Goal: Complete application form: Complete application form

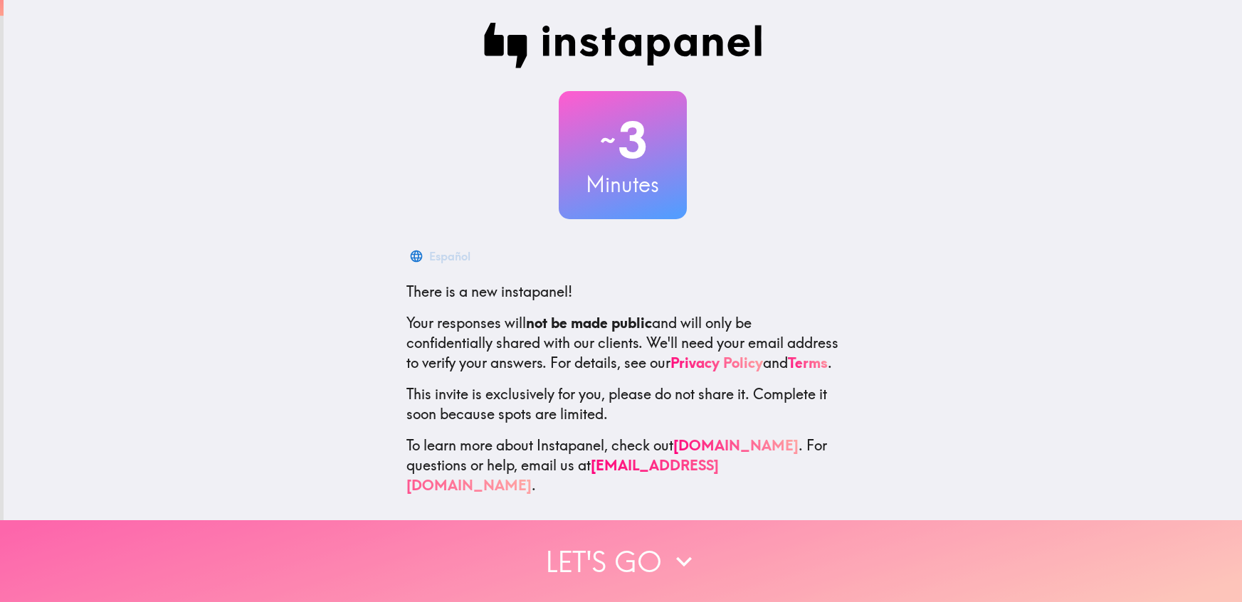
click at [637, 561] on button "Let's go" at bounding box center [621, 561] width 1242 height 82
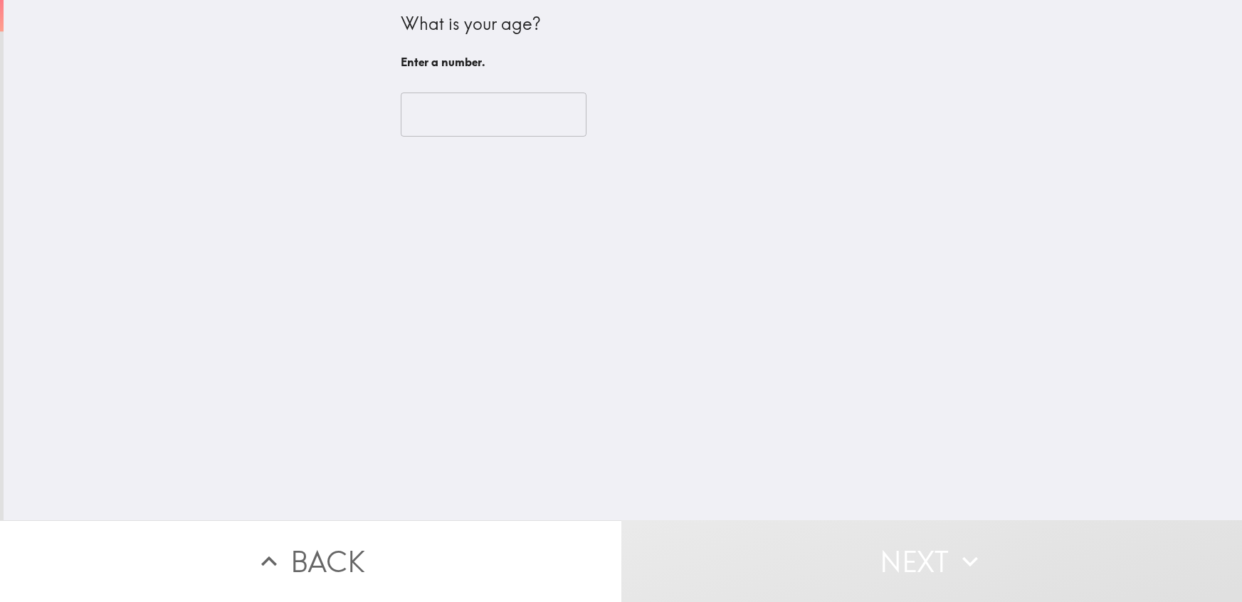
click at [466, 126] on input "number" at bounding box center [494, 114] width 186 height 44
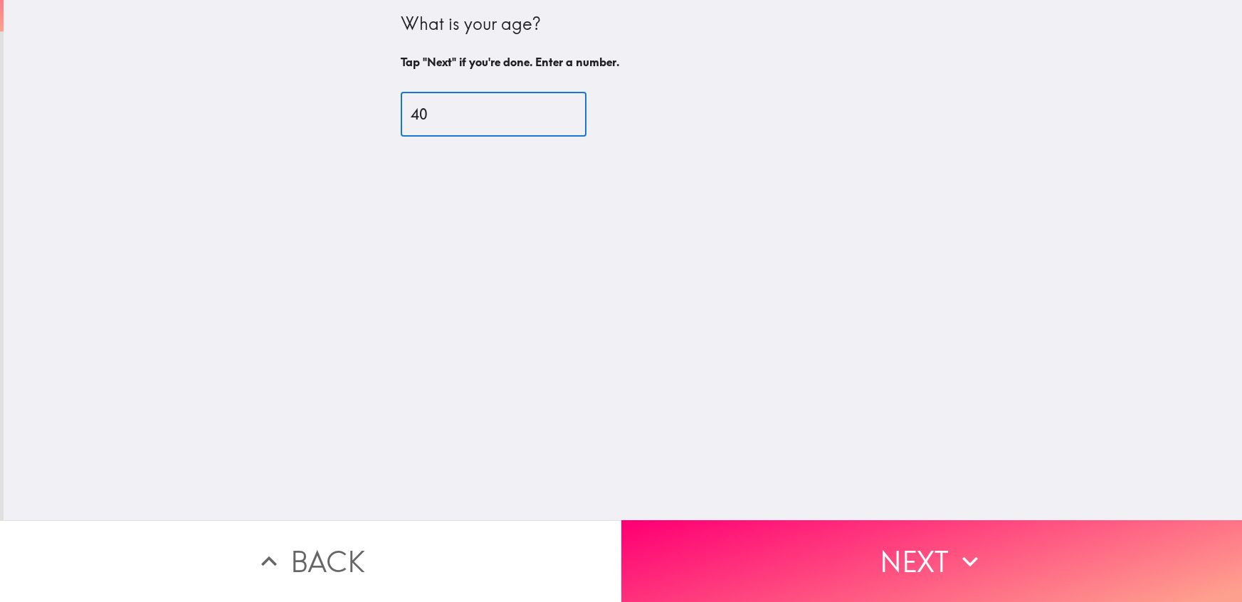
type input "40"
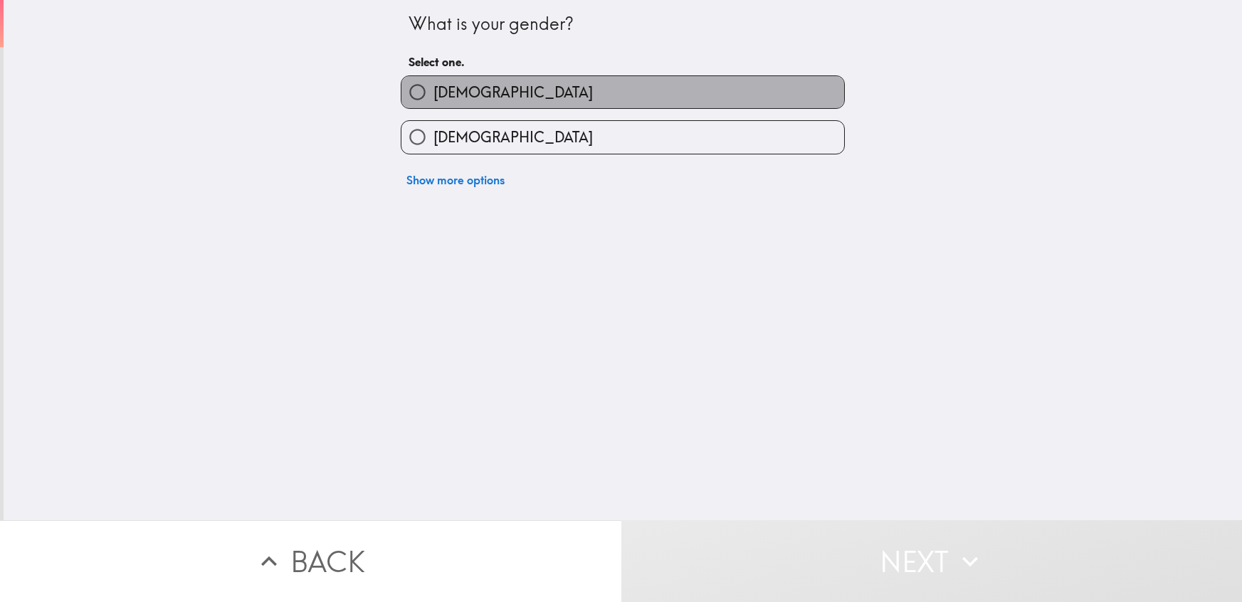
click at [433, 99] on span "[DEMOGRAPHIC_DATA]" at bounding box center [512, 93] width 159 height 20
click at [433, 99] on input "[DEMOGRAPHIC_DATA]" at bounding box center [417, 92] width 32 height 32
radio input "true"
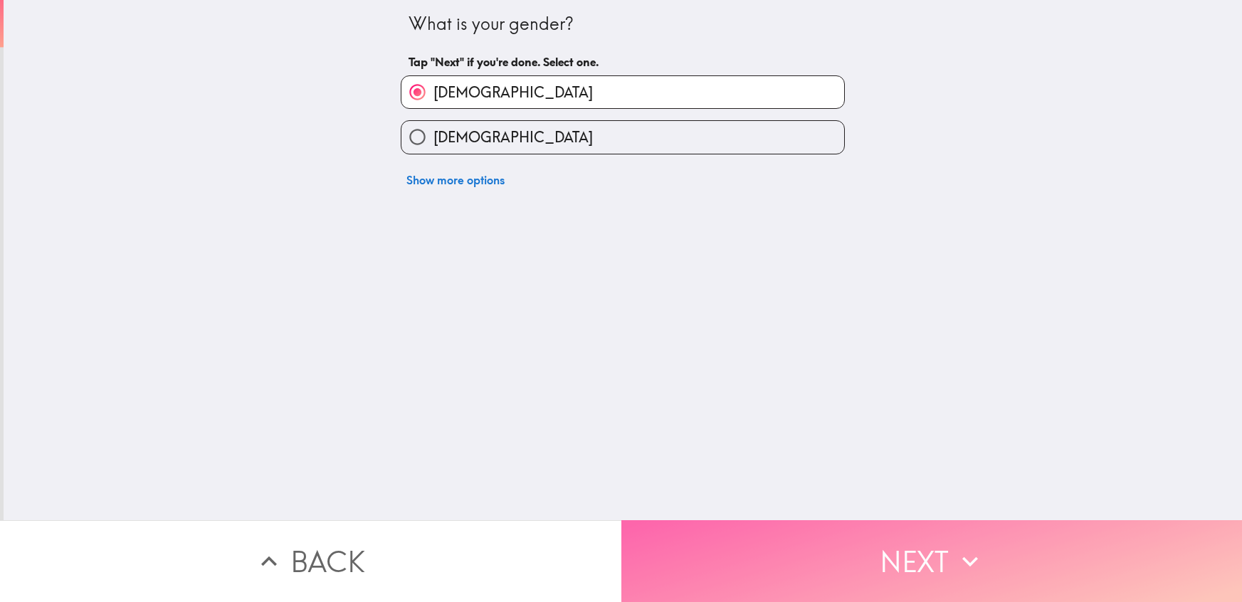
click at [835, 564] on button "Next" at bounding box center [931, 561] width 621 height 82
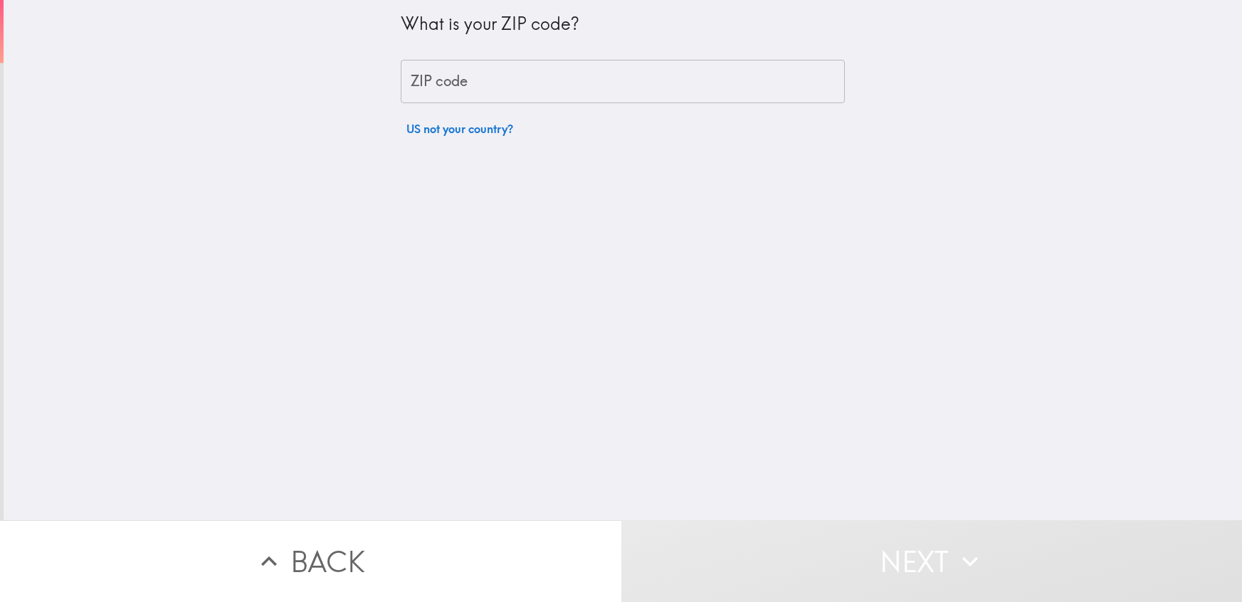
click at [406, 79] on input "ZIP code" at bounding box center [623, 82] width 444 height 44
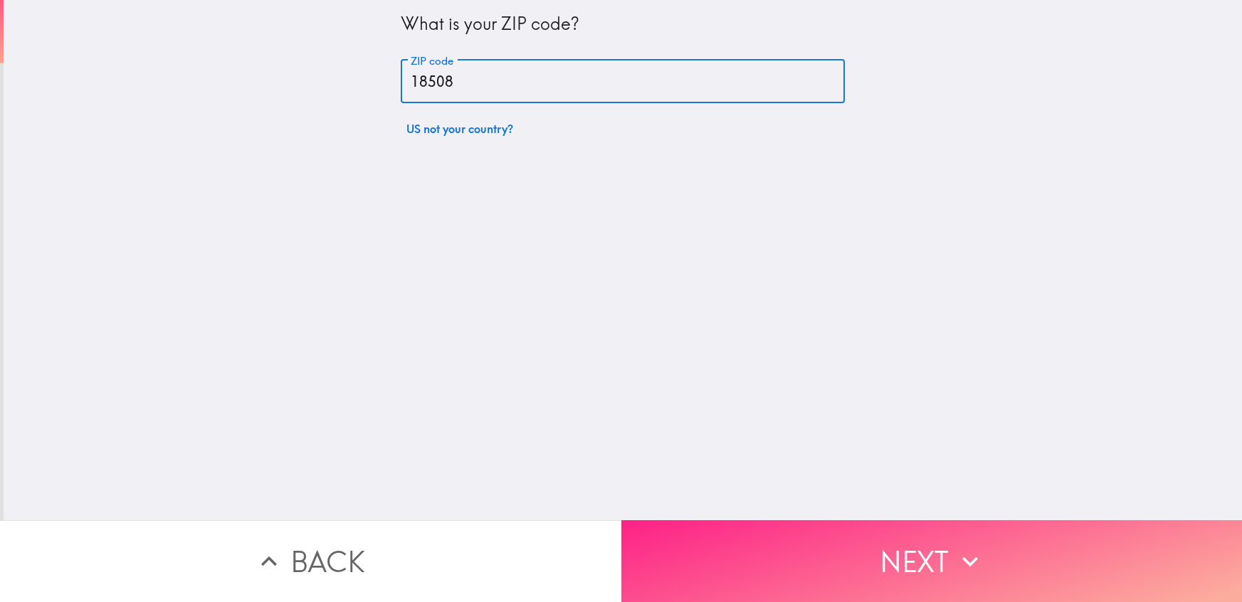
type input "18508"
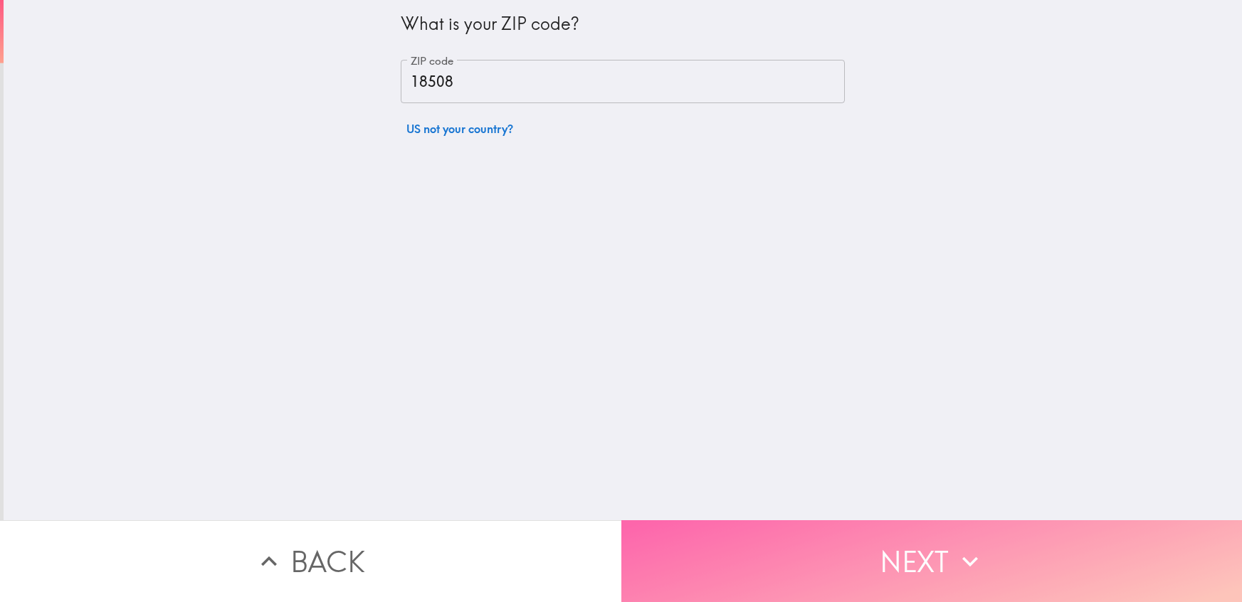
click at [843, 549] on button "Next" at bounding box center [931, 561] width 621 height 82
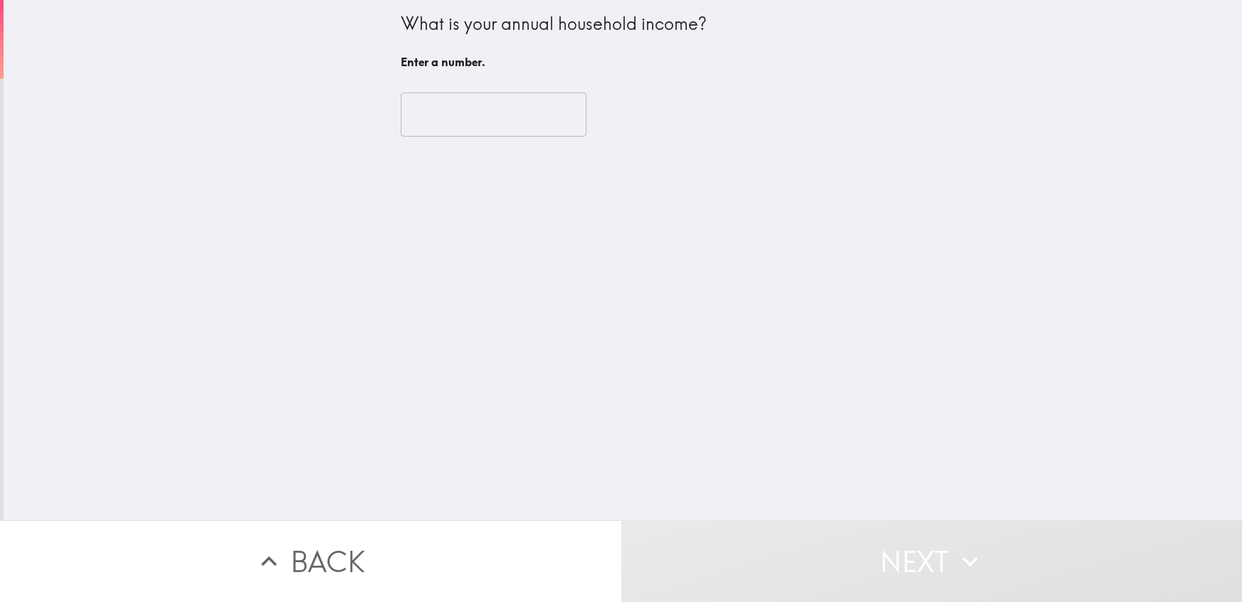
click at [416, 117] on input "number" at bounding box center [494, 114] width 186 height 44
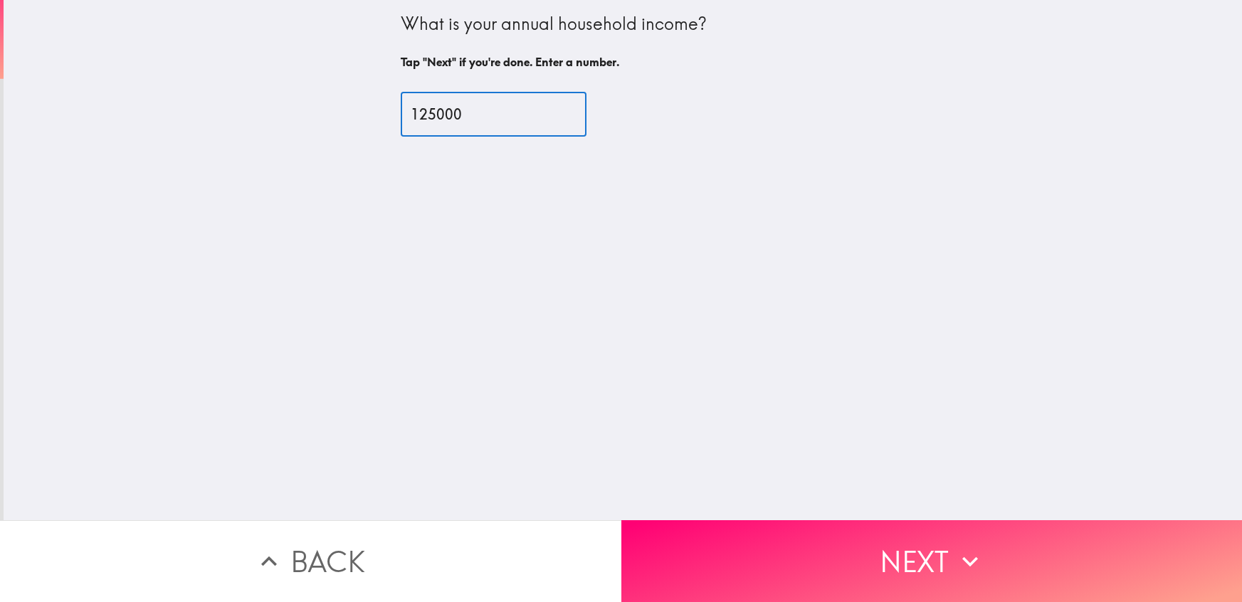
type input "125000"
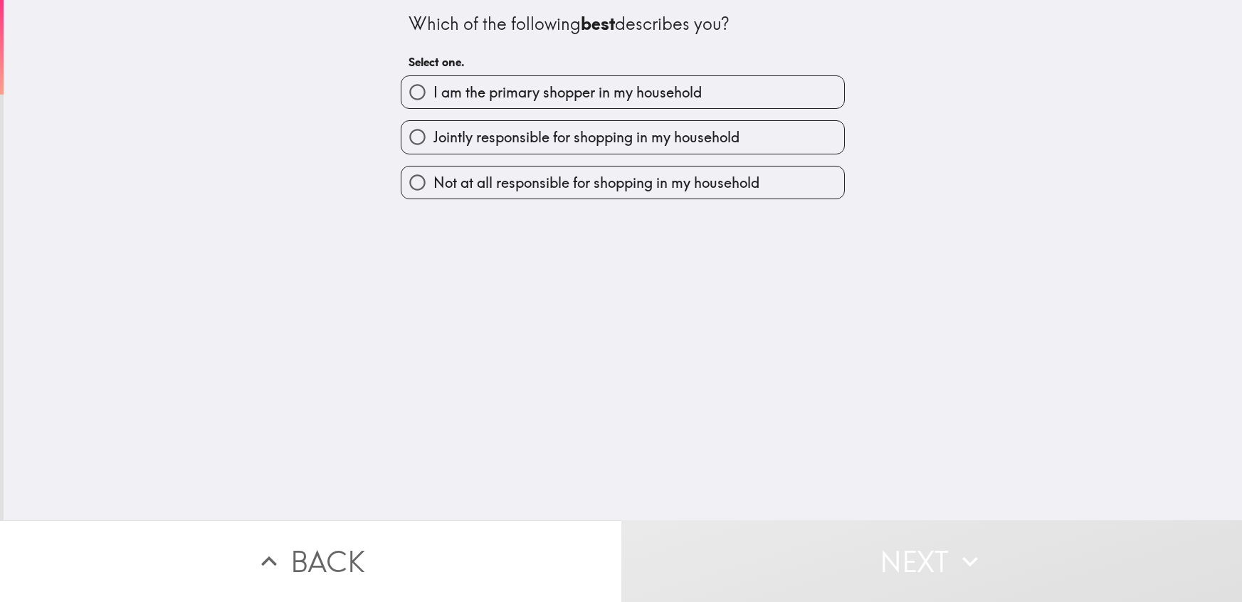
click at [501, 107] on label "I am the primary shopper in my household" at bounding box center [622, 92] width 443 height 32
click at [433, 107] on input "I am the primary shopper in my household" at bounding box center [417, 92] width 32 height 32
radio input "true"
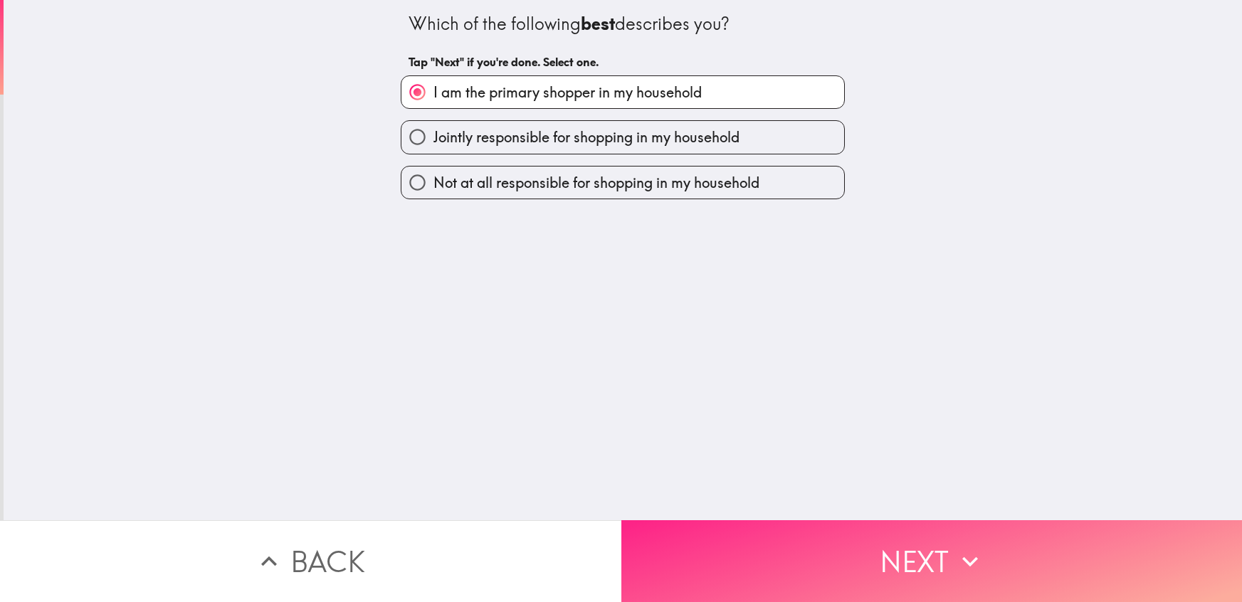
click at [917, 577] on button "Next" at bounding box center [931, 561] width 621 height 82
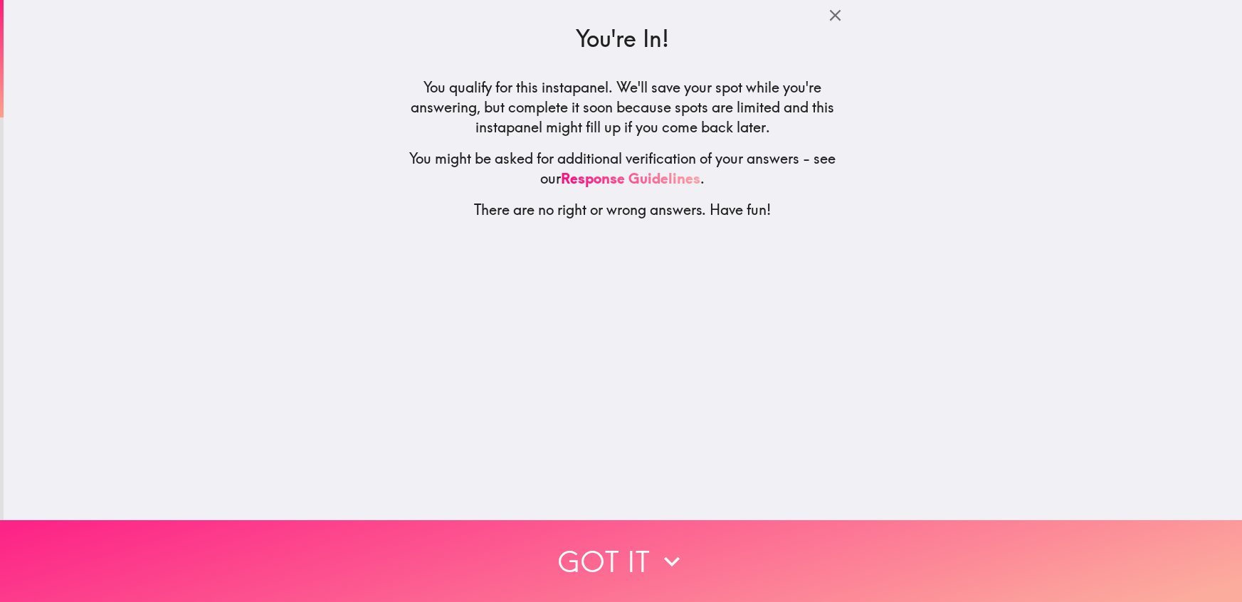
click at [604, 572] on button "Got it" at bounding box center [621, 561] width 1242 height 82
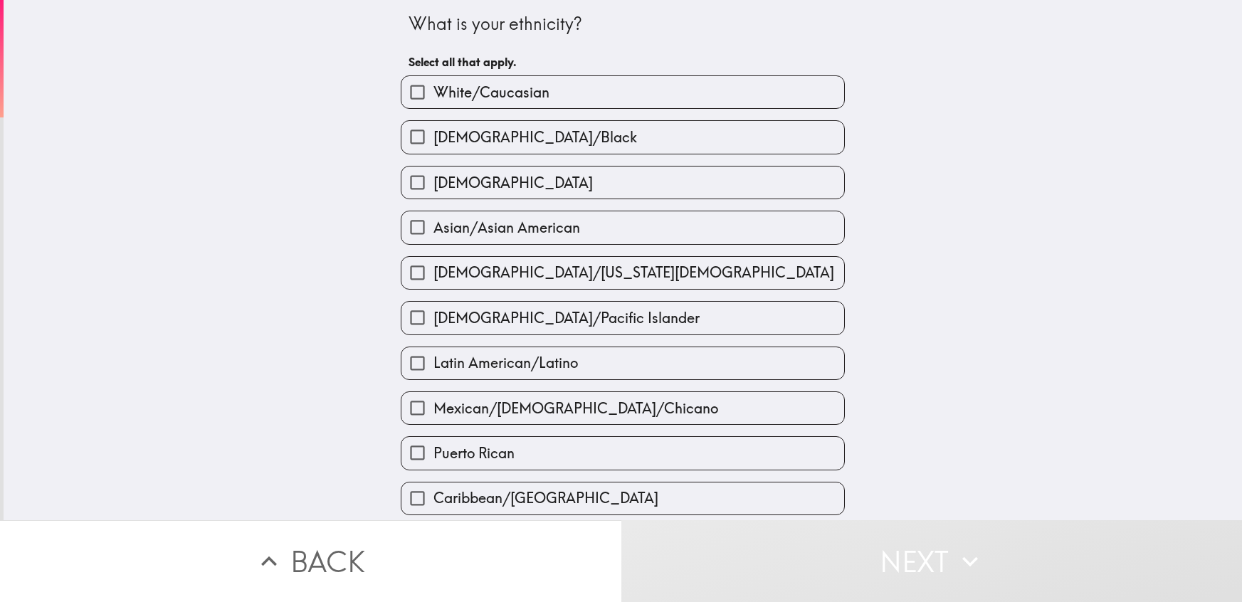
click at [425, 98] on input "White/Caucasian" at bounding box center [417, 92] width 32 height 32
checkbox input "true"
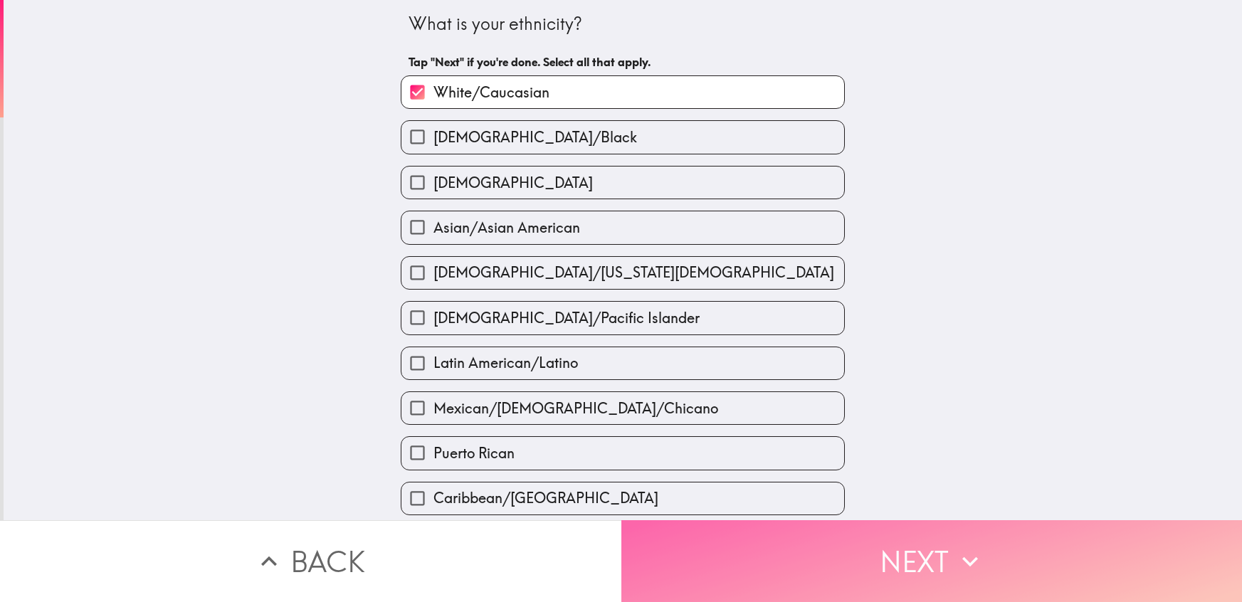
click at [867, 564] on button "Next" at bounding box center [931, 561] width 621 height 82
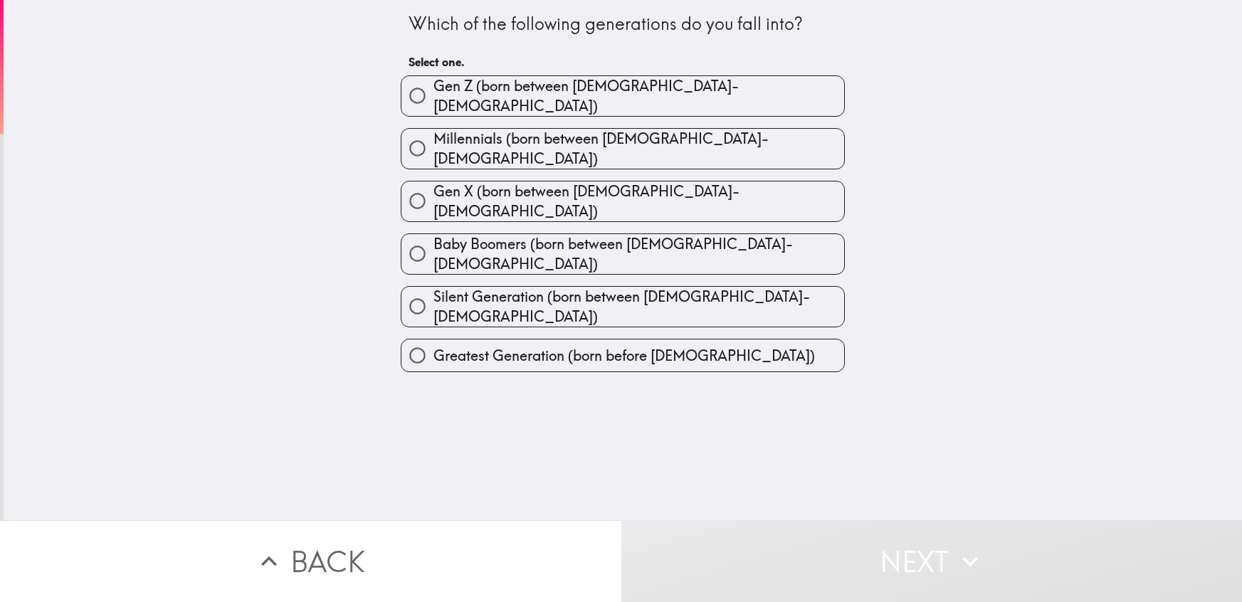
click at [500, 136] on span "Millennials (born between [DEMOGRAPHIC_DATA]-[DEMOGRAPHIC_DATA])" at bounding box center [638, 149] width 411 height 40
click at [433, 136] on input "Millennials (born between [DEMOGRAPHIC_DATA]-[DEMOGRAPHIC_DATA])" at bounding box center [417, 148] width 32 height 32
radio input "true"
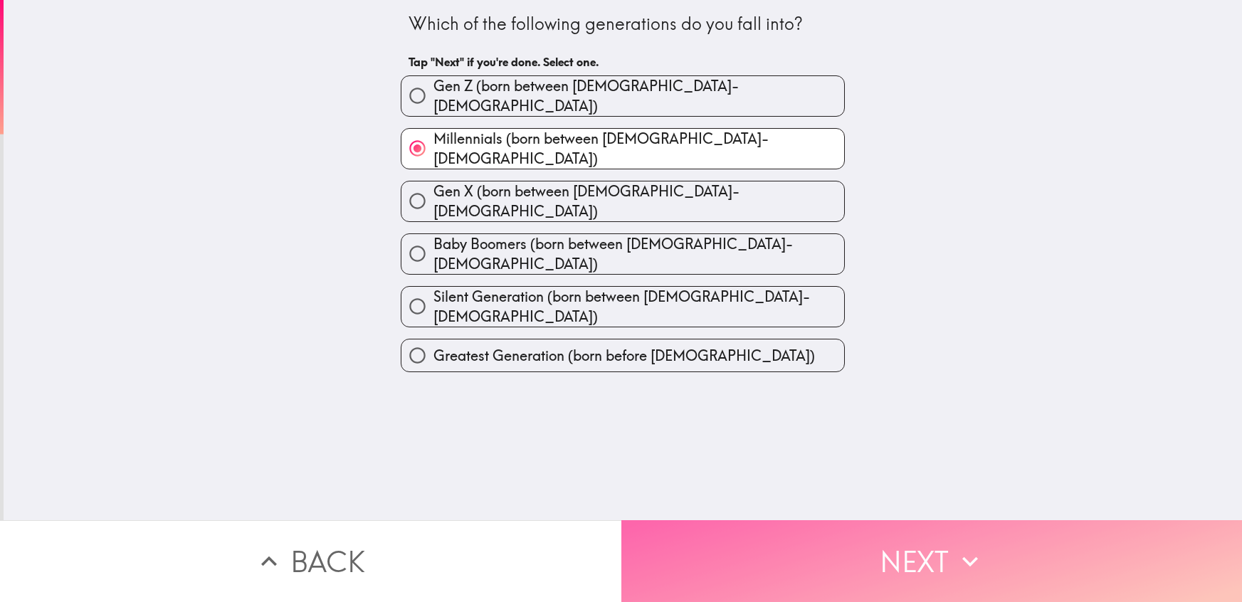
click at [814, 551] on button "Next" at bounding box center [931, 561] width 621 height 82
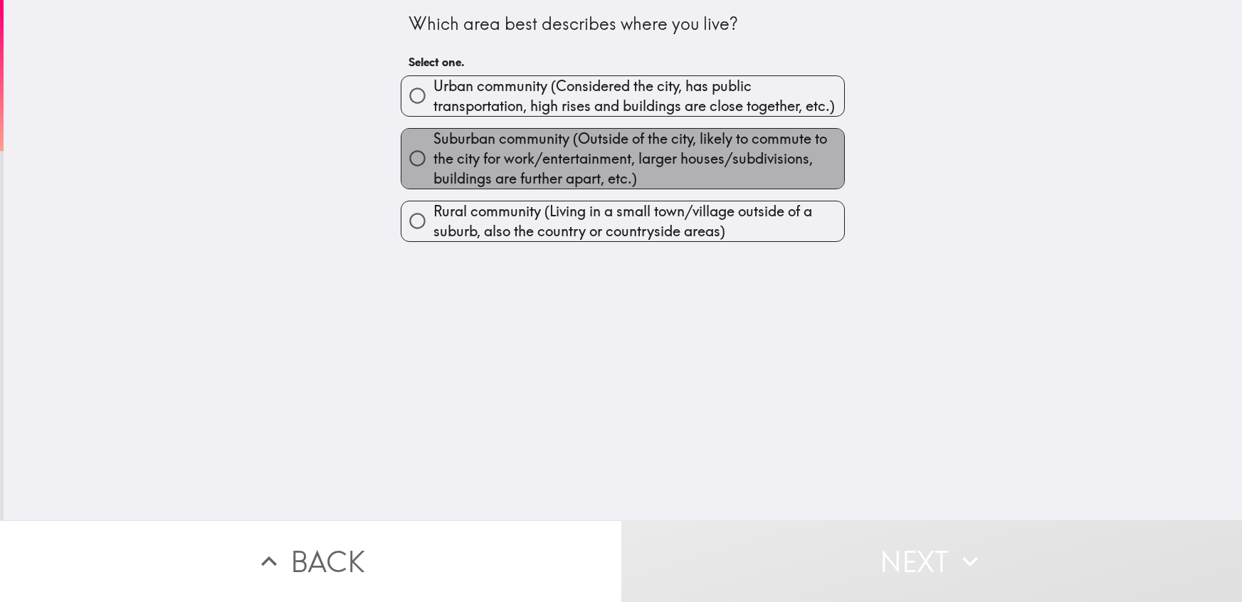
click at [521, 154] on span "Suburban community (Outside of the city, likely to commute to the city for work…" at bounding box center [638, 159] width 411 height 60
click at [433, 154] on input "Suburban community (Outside of the city, likely to commute to the city for work…" at bounding box center [417, 158] width 32 height 32
radio input "true"
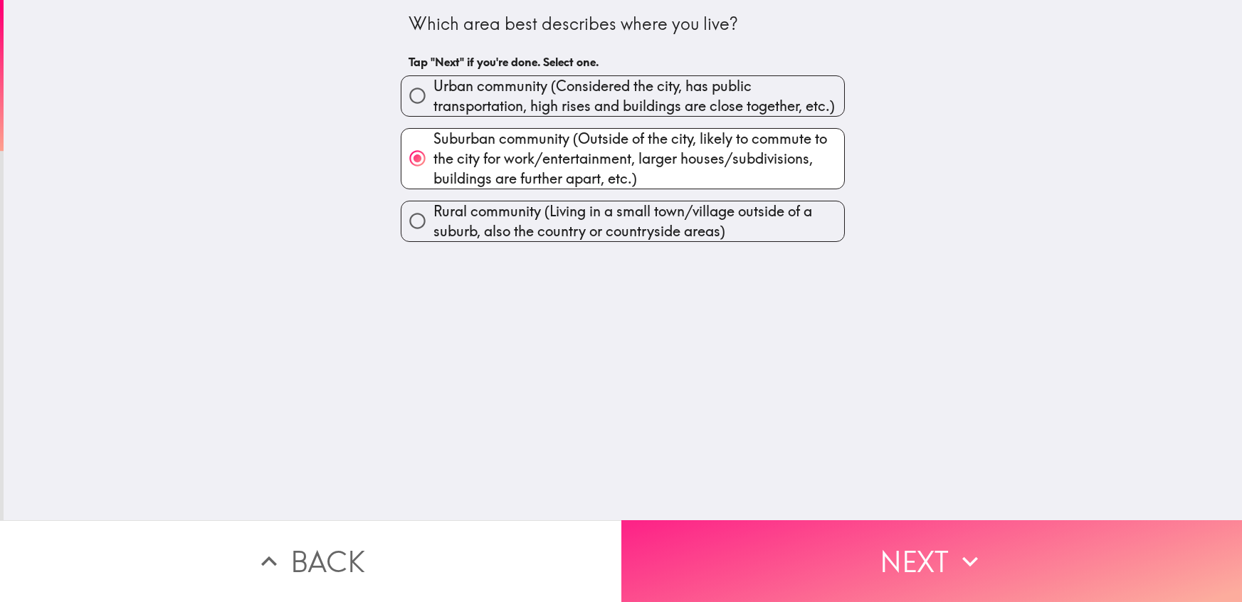
click at [857, 563] on button "Next" at bounding box center [931, 561] width 621 height 82
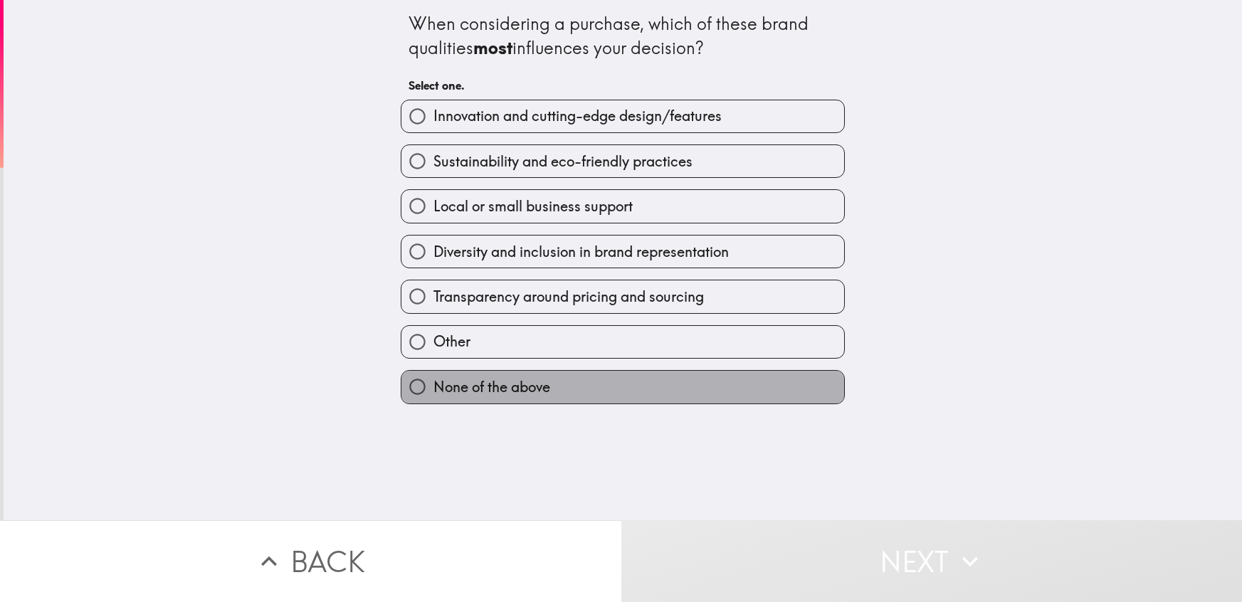
click at [536, 389] on span "None of the above" at bounding box center [491, 387] width 117 height 20
click at [433, 389] on input "None of the above" at bounding box center [417, 387] width 32 height 32
radio input "true"
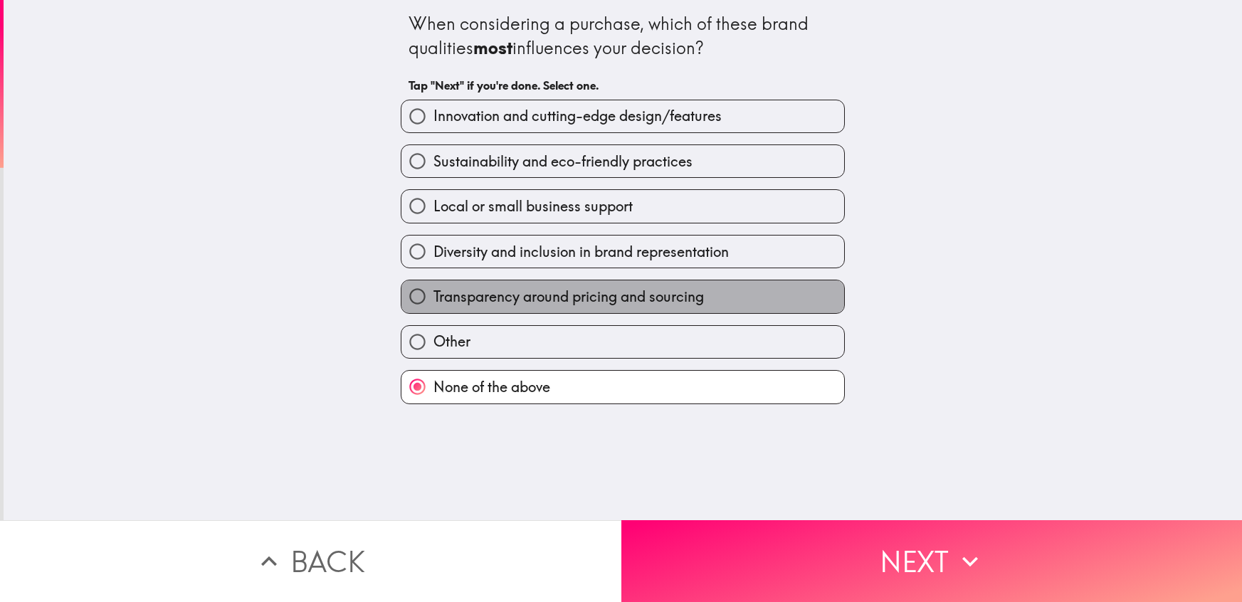
click at [508, 296] on span "Transparency around pricing and sourcing" at bounding box center [568, 297] width 270 height 20
click at [433, 296] on input "Transparency around pricing and sourcing" at bounding box center [417, 296] width 32 height 32
radio input "true"
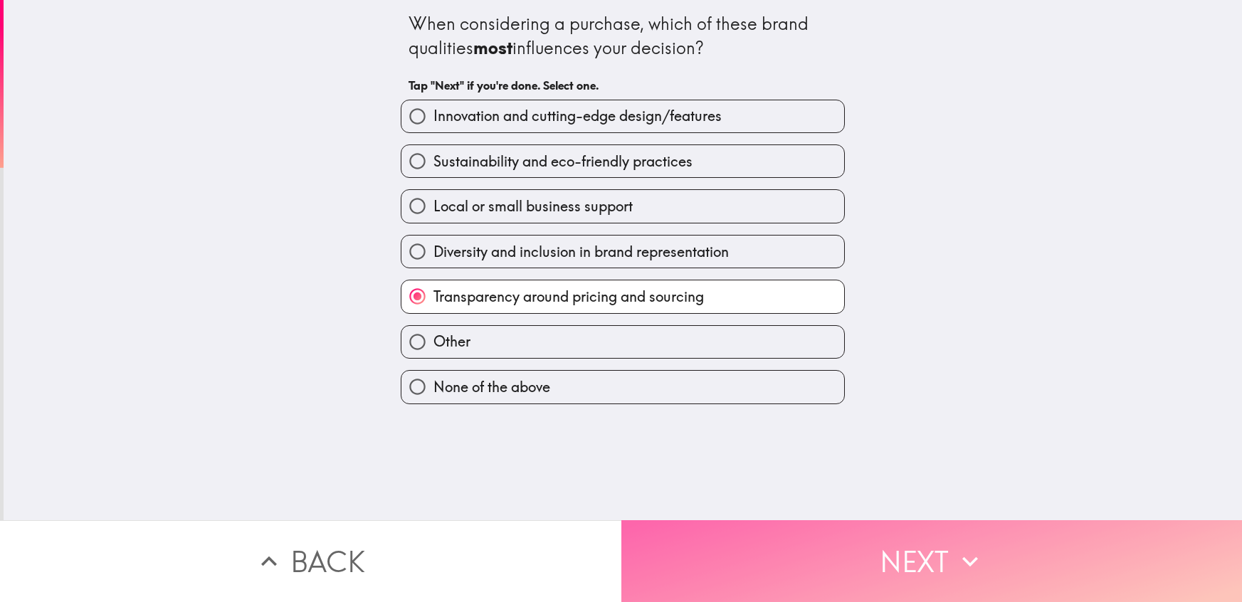
click at [884, 563] on button "Next" at bounding box center [931, 561] width 621 height 82
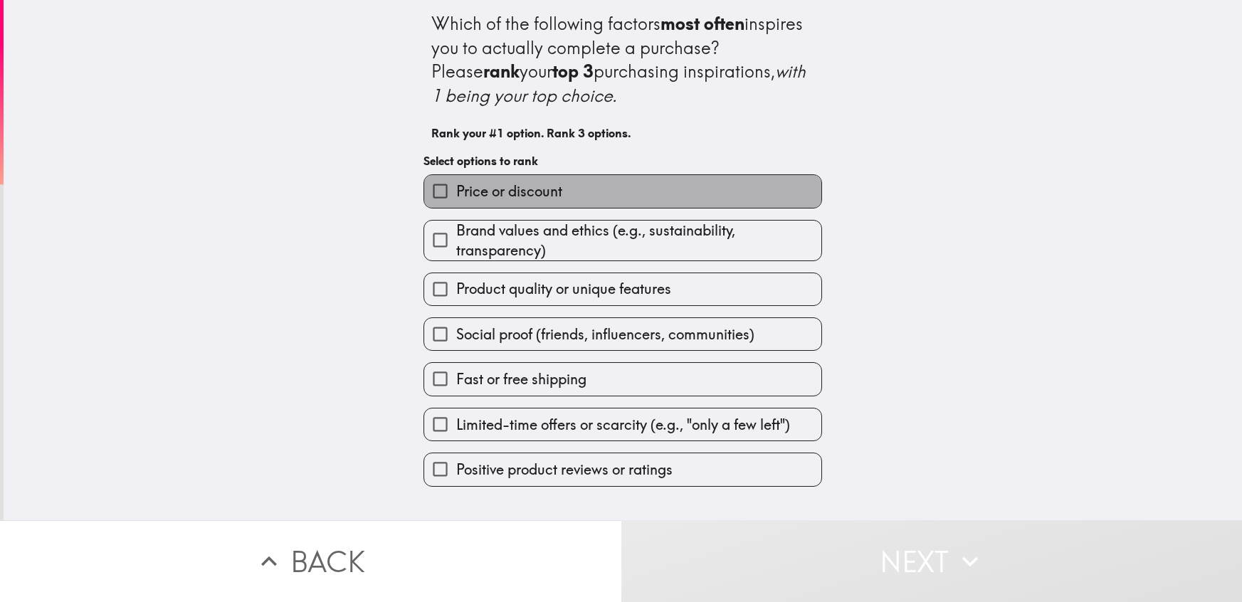
click at [488, 189] on span "Price or discount" at bounding box center [509, 191] width 106 height 20
click at [456, 189] on input "Price or discount" at bounding box center [440, 191] width 32 height 32
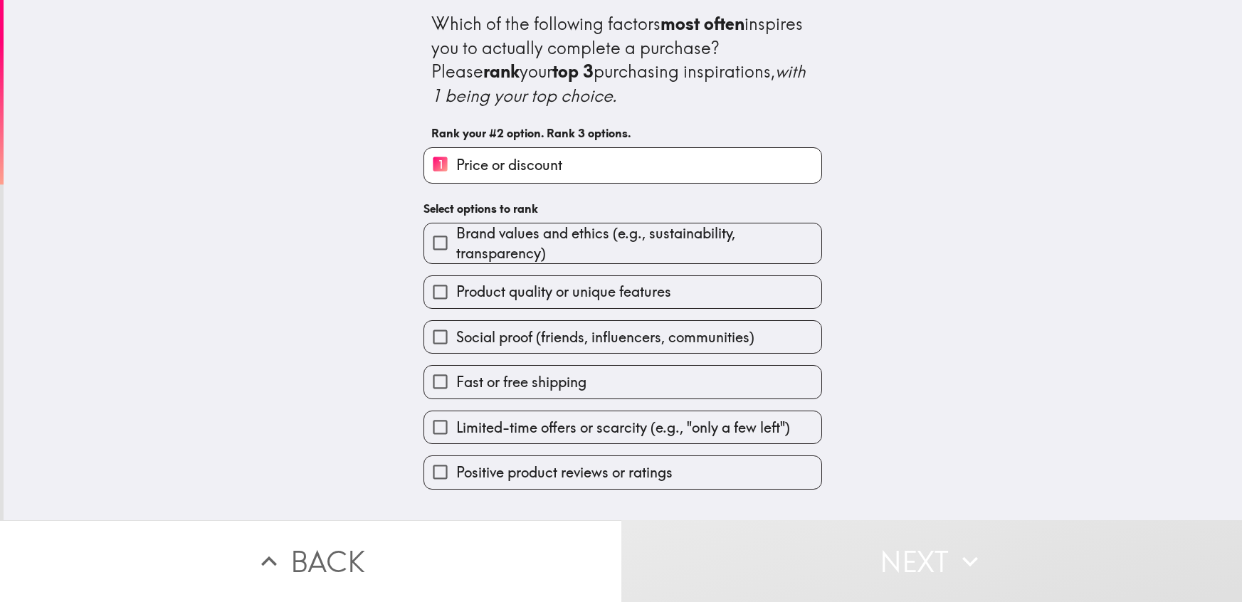
click at [571, 386] on span "Fast or free shipping" at bounding box center [521, 382] width 130 height 20
click at [456, 386] on input "Fast or free shipping" at bounding box center [440, 382] width 32 height 32
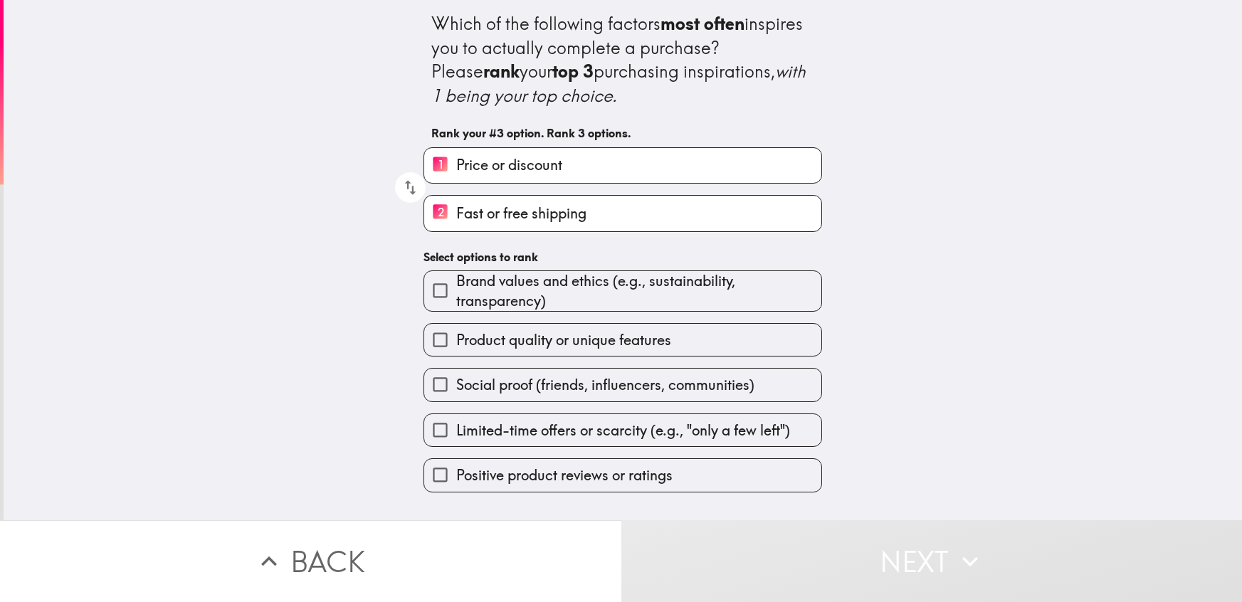
click at [554, 305] on span "Brand values and ethics (e.g., sustainability, transparency)" at bounding box center [638, 291] width 365 height 40
click at [456, 305] on input "Brand values and ethics (e.g., sustainability, transparency)" at bounding box center [440, 291] width 32 height 32
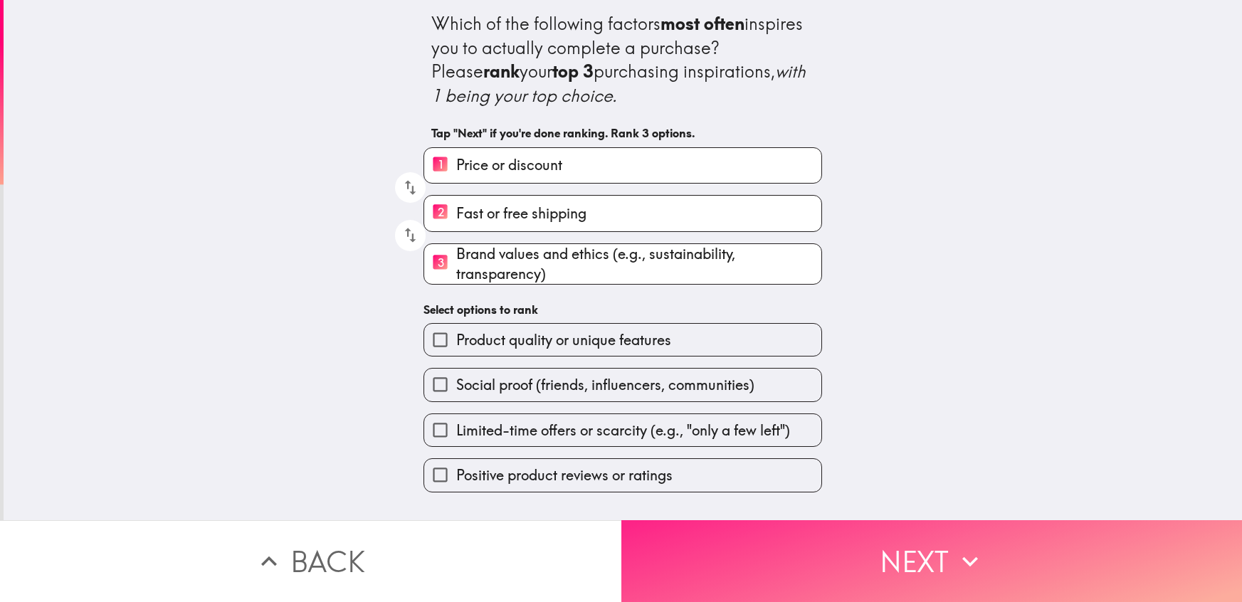
click at [823, 564] on button "Next" at bounding box center [931, 561] width 621 height 82
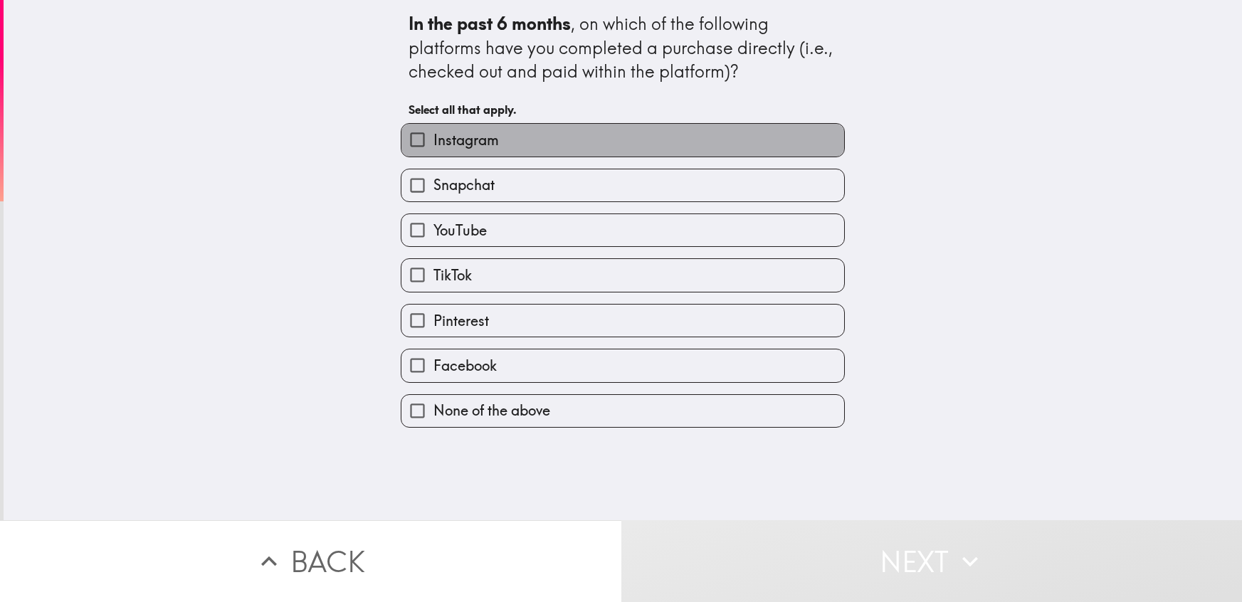
click at [440, 144] on span "Instagram" at bounding box center [465, 140] width 65 height 20
click at [433, 144] on input "Instagram" at bounding box center [417, 140] width 32 height 32
checkbox input "true"
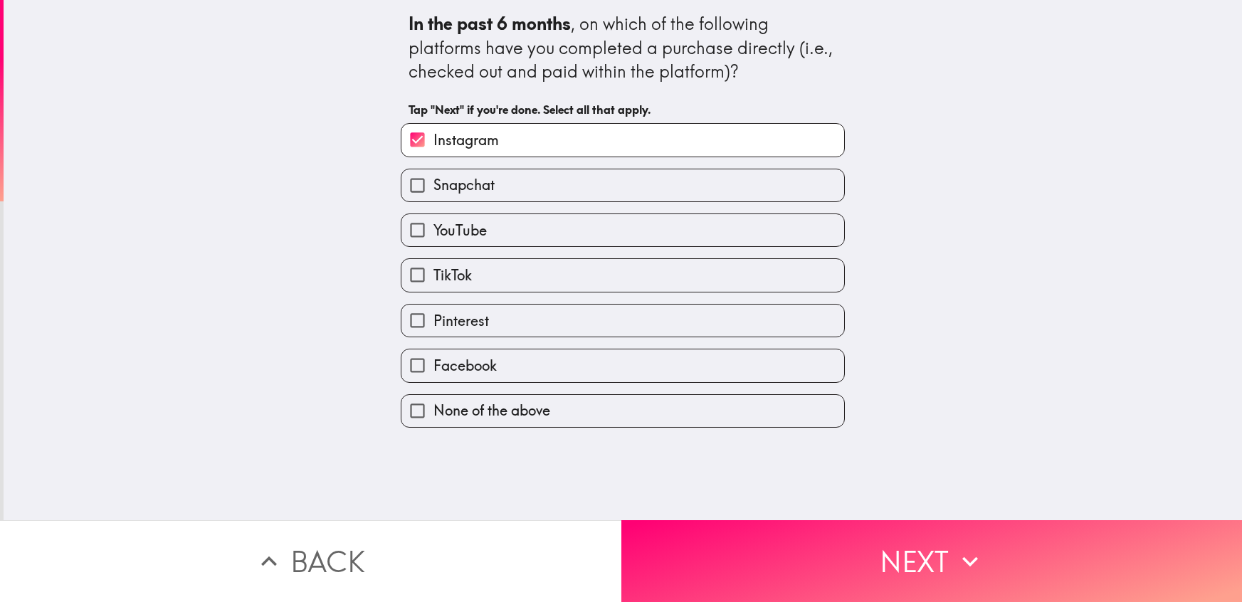
click at [468, 232] on span "YouTube" at bounding box center [459, 231] width 53 height 20
click at [433, 232] on input "YouTube" at bounding box center [417, 230] width 32 height 32
checkbox input "true"
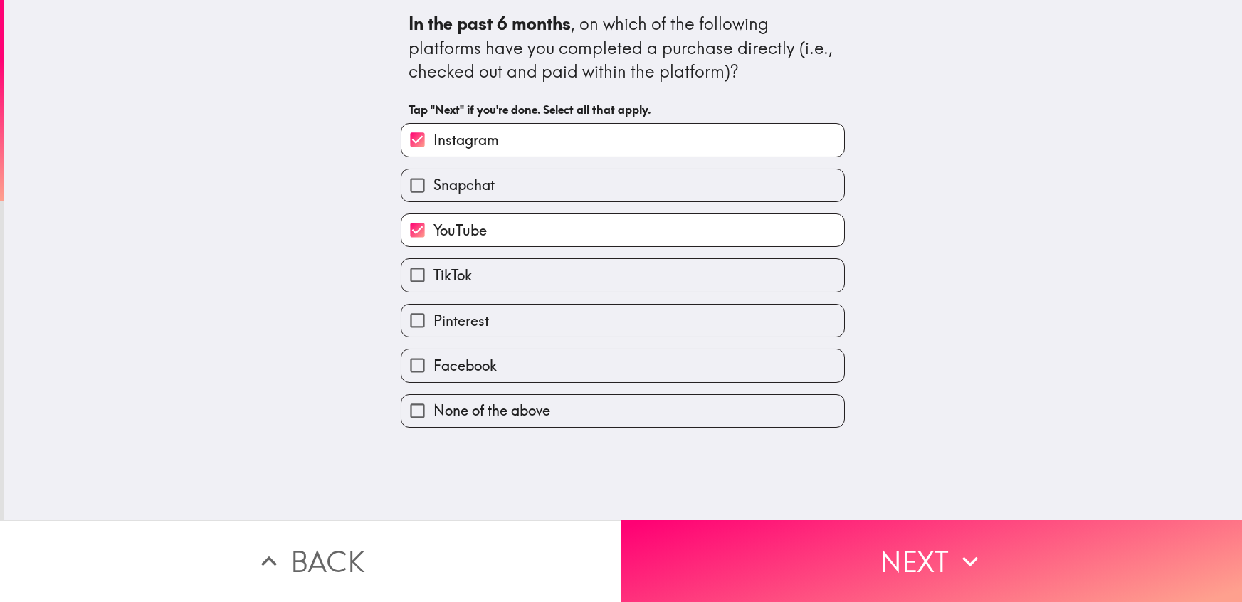
click at [482, 282] on label "TikTok" at bounding box center [622, 275] width 443 height 32
click at [433, 282] on input "TikTok" at bounding box center [417, 275] width 32 height 32
checkbox input "true"
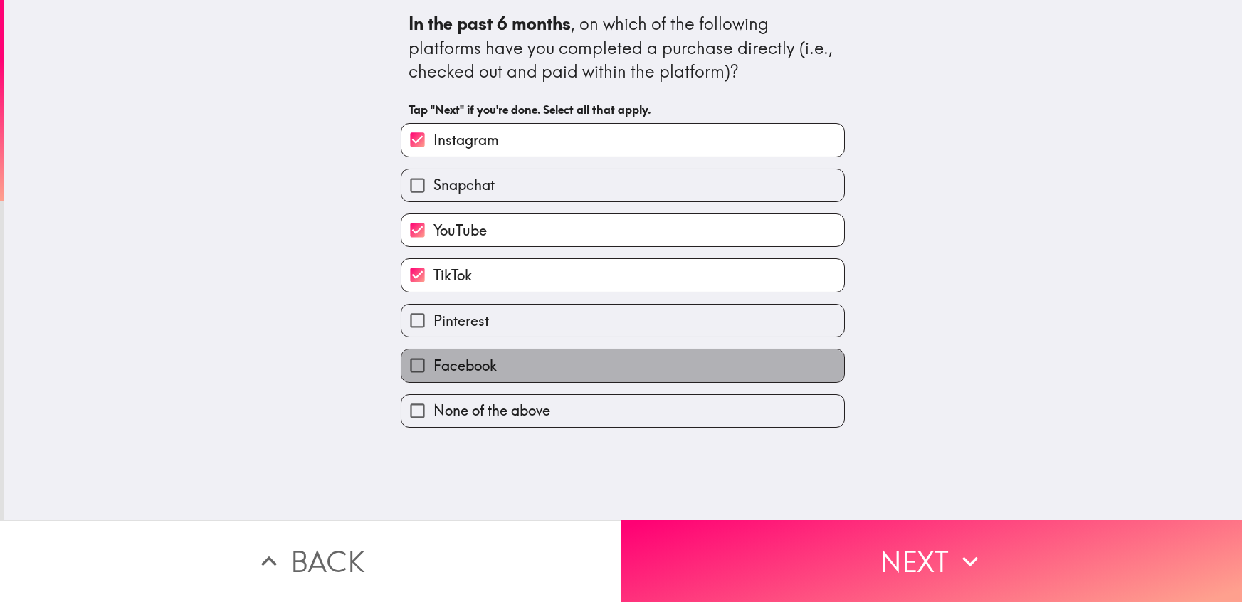
click at [502, 376] on label "Facebook" at bounding box center [622, 365] width 443 height 32
click at [433, 376] on input "Facebook" at bounding box center [417, 365] width 32 height 32
checkbox input "true"
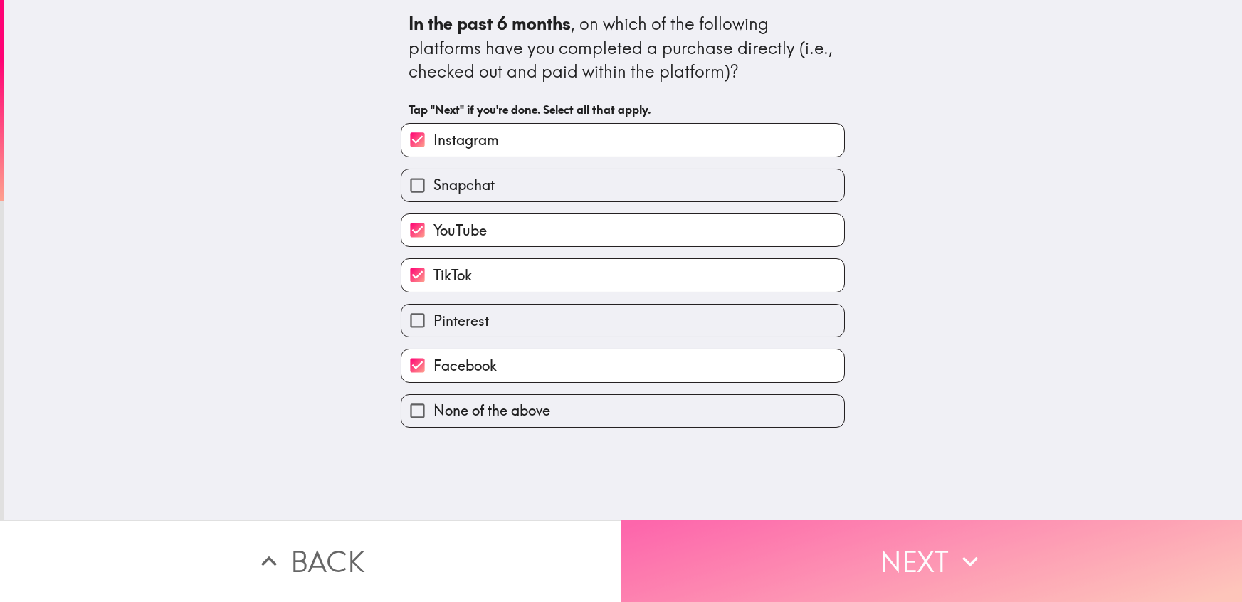
click at [888, 572] on button "Next" at bounding box center [931, 561] width 621 height 82
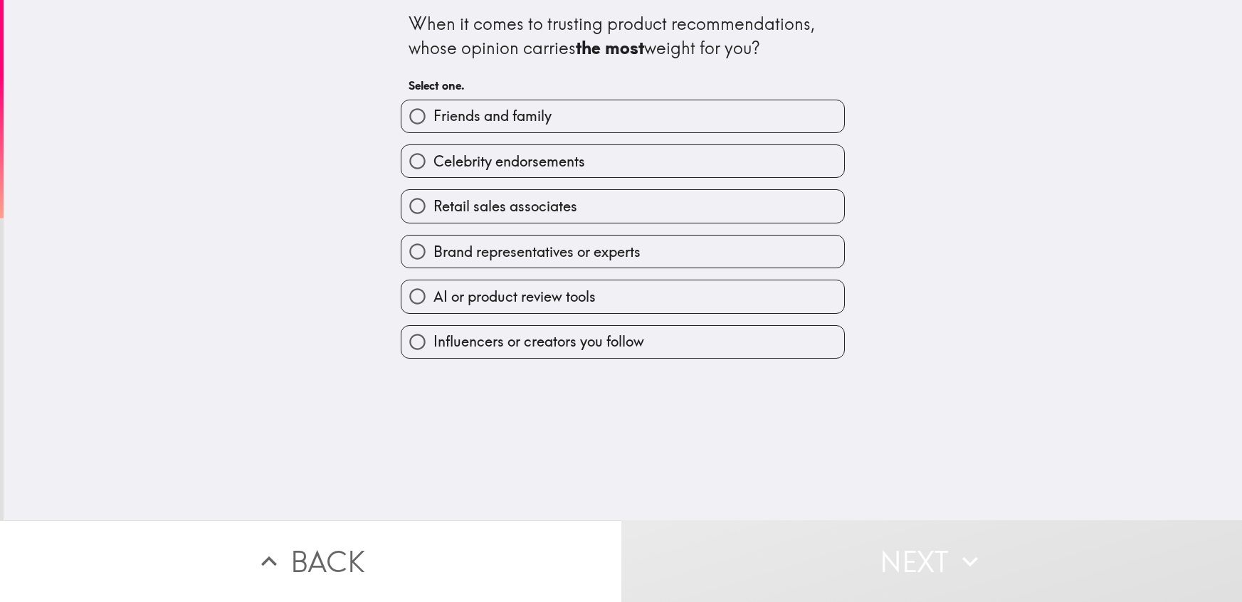
click at [479, 116] on span "Friends and family" at bounding box center [492, 116] width 118 height 20
click at [433, 116] on input "Friends and family" at bounding box center [417, 116] width 32 height 32
radio input "true"
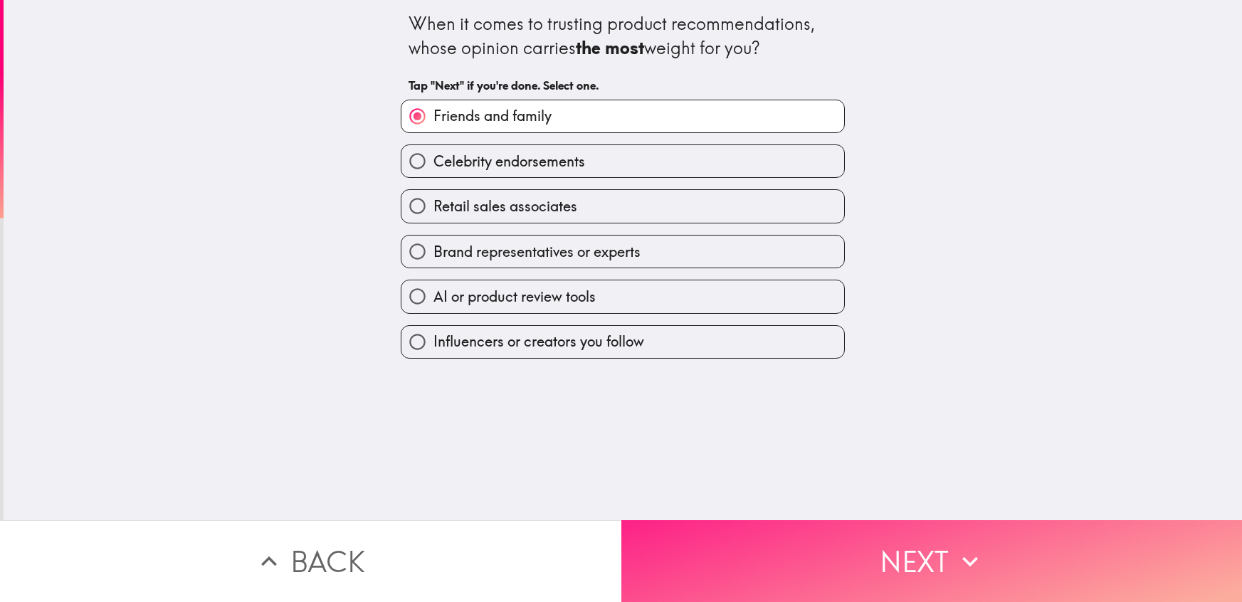
click at [894, 574] on button "Next" at bounding box center [931, 561] width 621 height 82
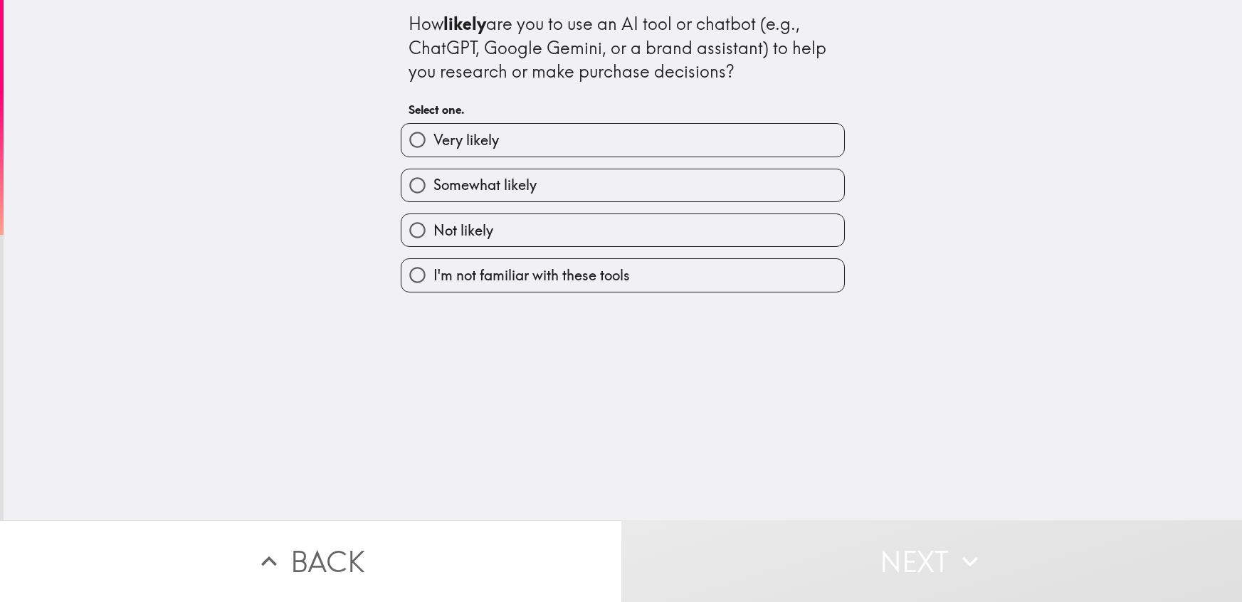
click at [515, 192] on span "Somewhat likely" at bounding box center [484, 185] width 103 height 20
click at [433, 192] on input "Somewhat likely" at bounding box center [417, 185] width 32 height 32
radio input "true"
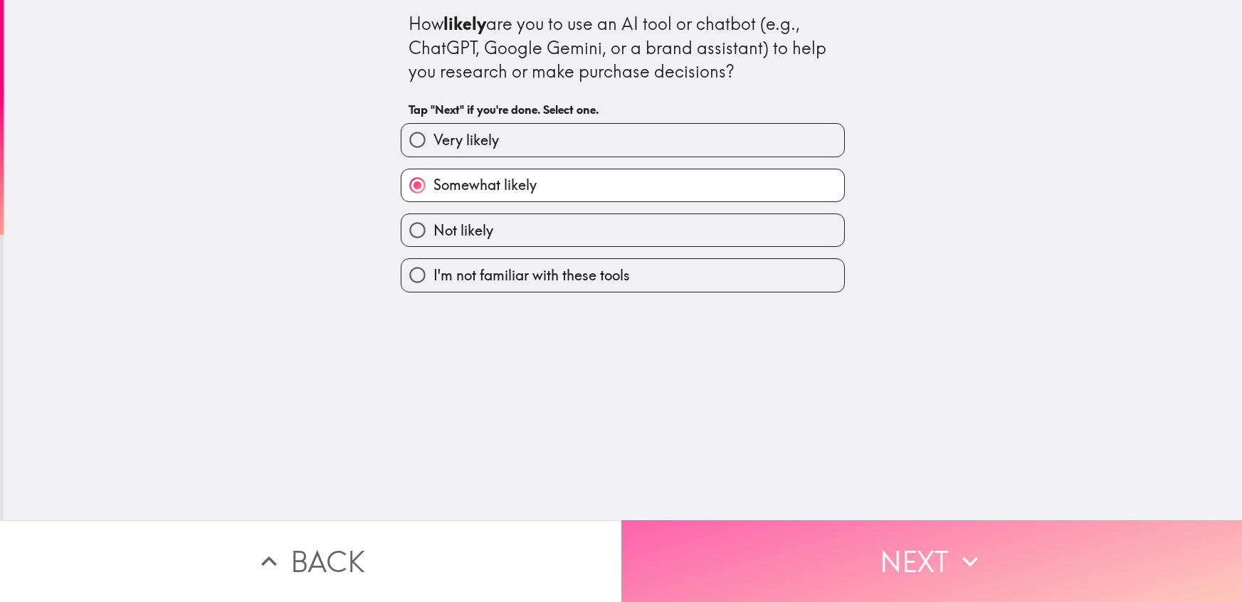
click at [912, 546] on button "Next" at bounding box center [931, 561] width 621 height 82
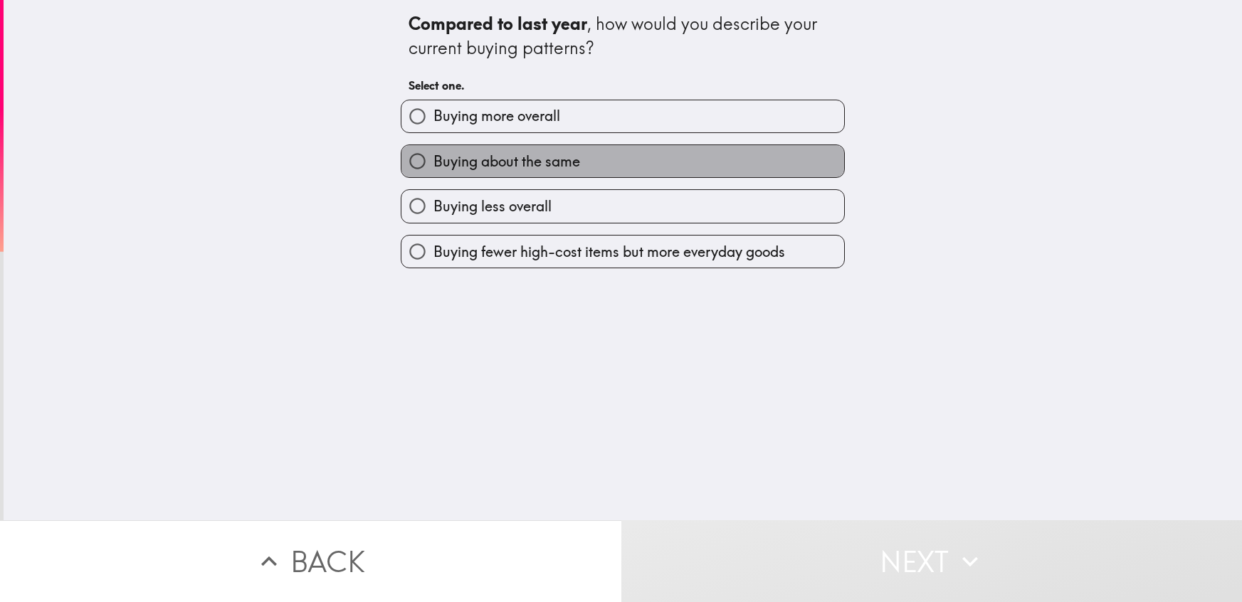
click at [506, 164] on span "Buying about the same" at bounding box center [506, 162] width 147 height 20
click at [433, 164] on input "Buying about the same" at bounding box center [417, 161] width 32 height 32
radio input "true"
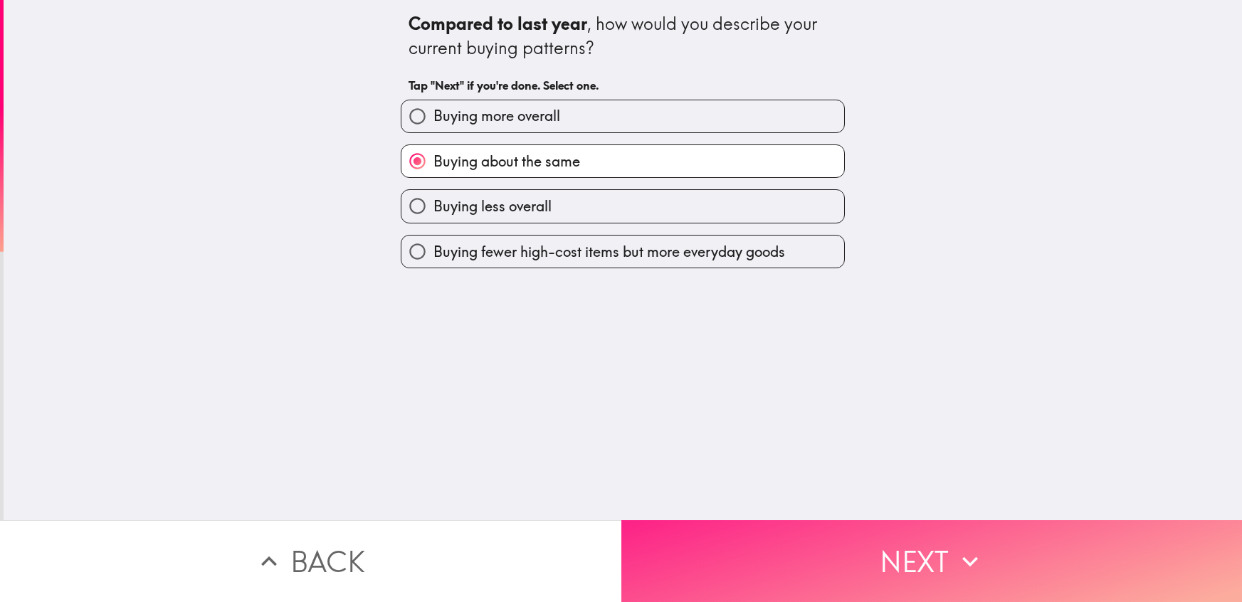
click at [921, 559] on button "Next" at bounding box center [931, 561] width 621 height 82
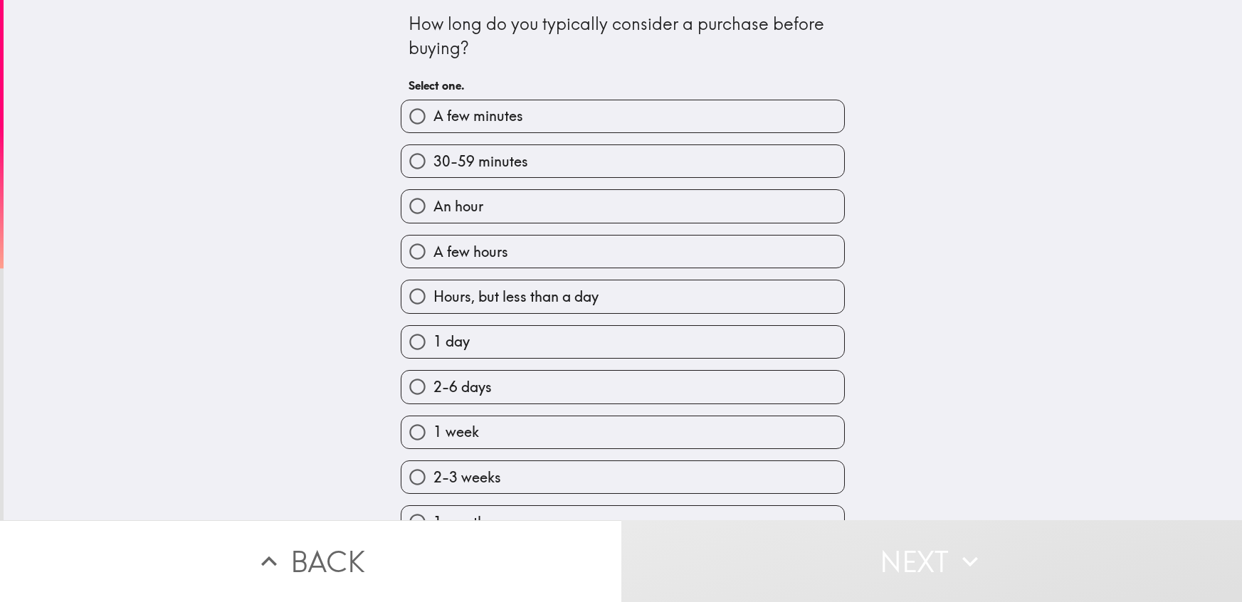
click at [504, 162] on span "30-59 minutes" at bounding box center [480, 162] width 95 height 20
click at [433, 162] on input "30-59 minutes" at bounding box center [417, 161] width 32 height 32
radio input "true"
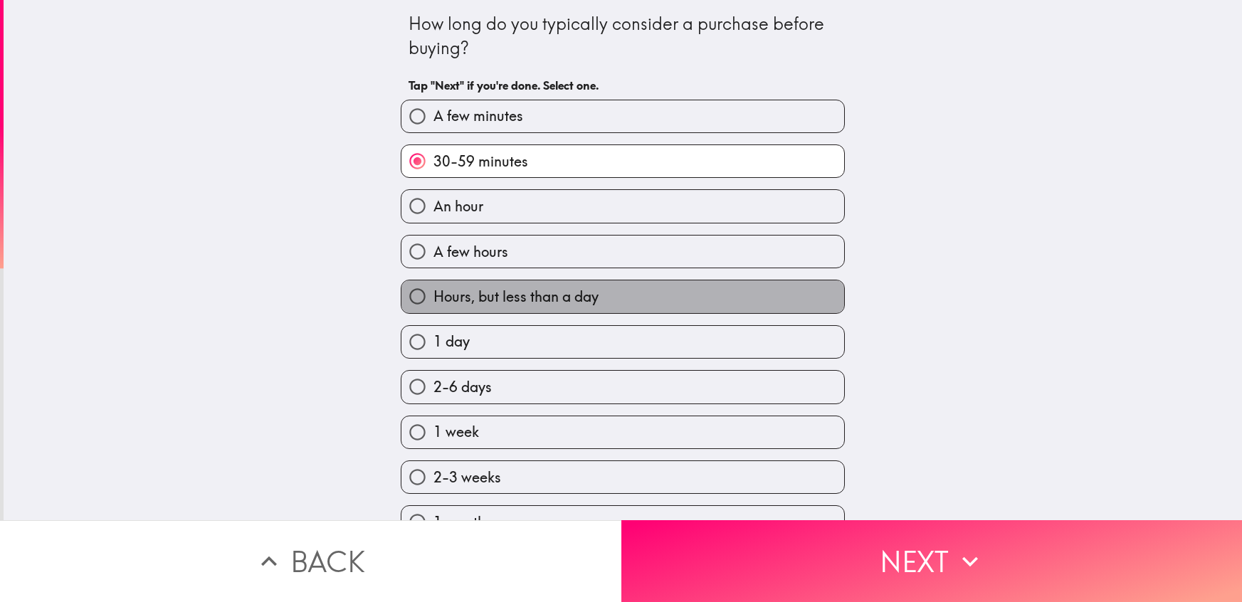
click at [507, 300] on span "Hours, but less than a day" at bounding box center [515, 297] width 165 height 20
click at [433, 300] on input "Hours, but less than a day" at bounding box center [417, 296] width 32 height 32
radio input "true"
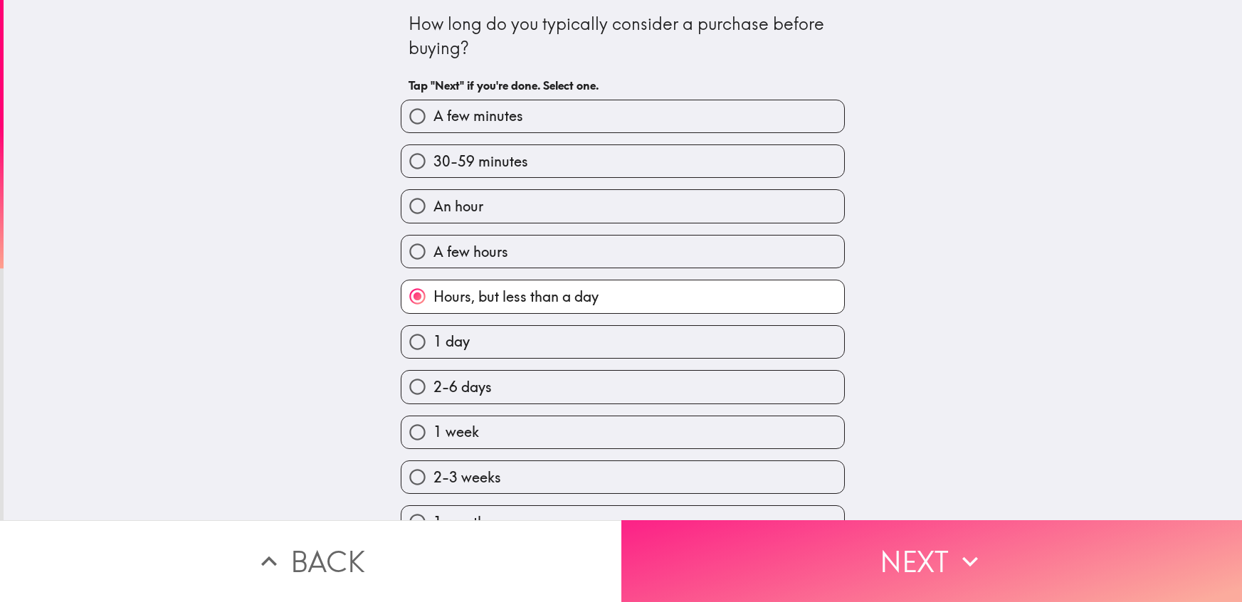
click at [912, 577] on button "Next" at bounding box center [931, 561] width 621 height 82
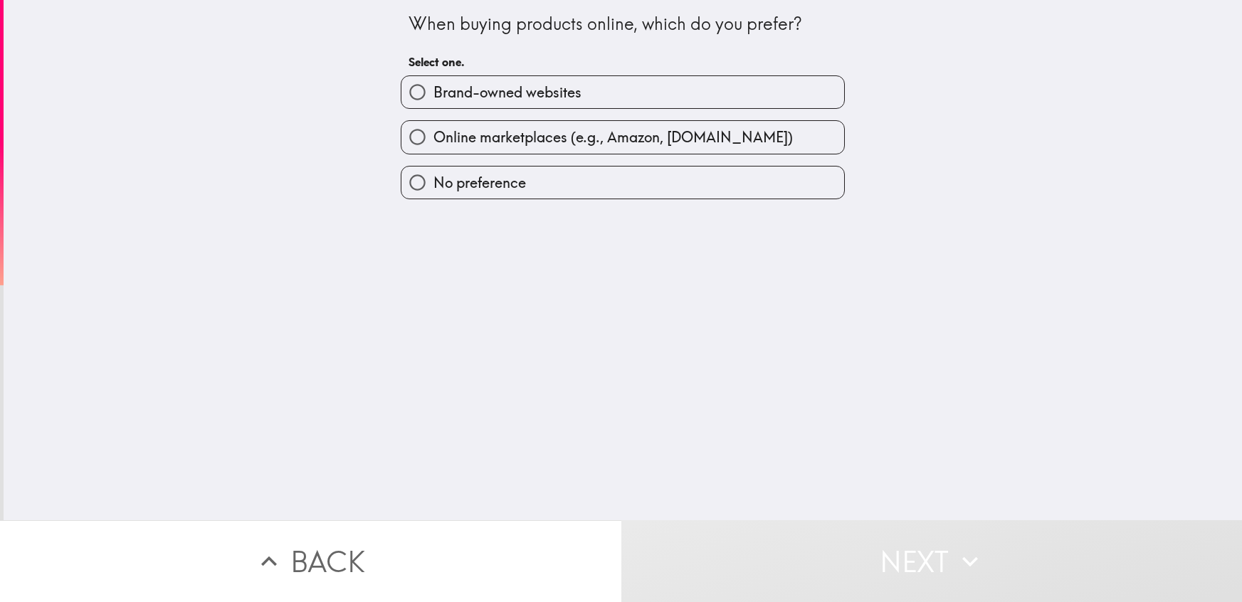
click at [517, 190] on span "No preference" at bounding box center [479, 183] width 92 height 20
click at [433, 190] on input "No preference" at bounding box center [417, 182] width 32 height 32
radio input "true"
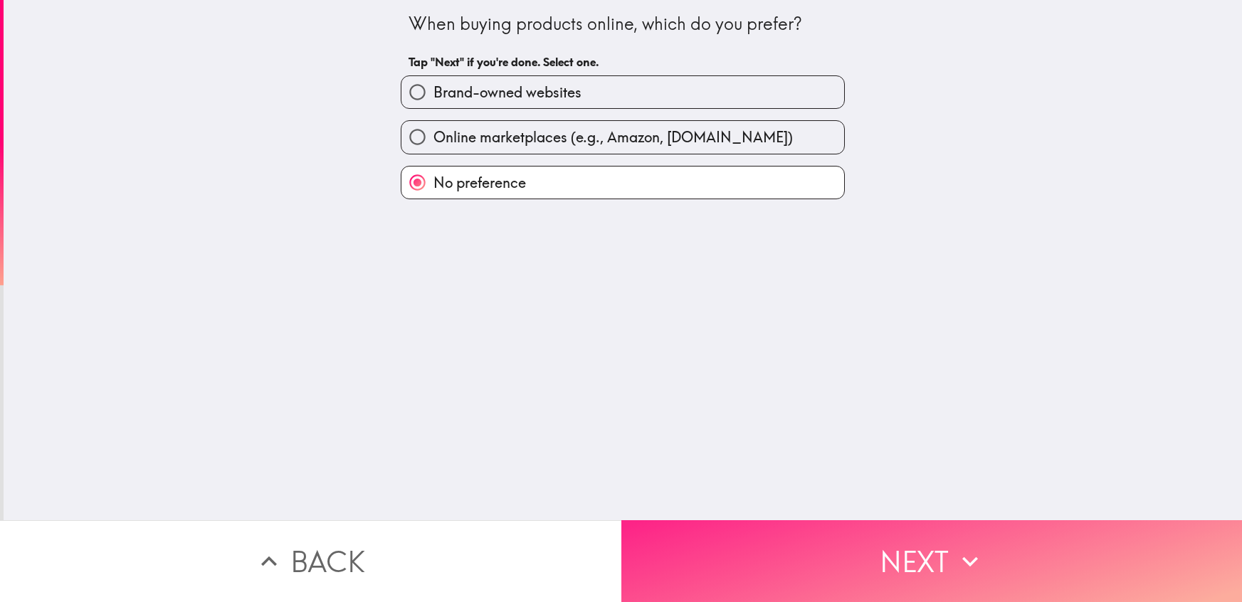
click at [917, 574] on button "Next" at bounding box center [931, 561] width 621 height 82
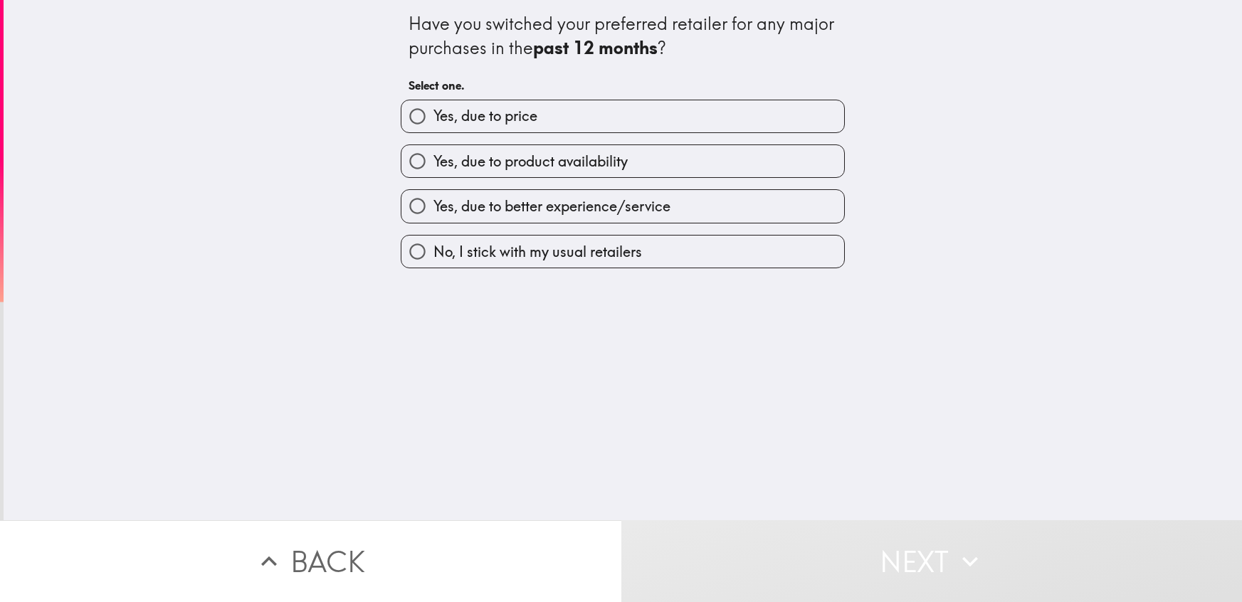
click at [517, 211] on span "Yes, due to better experience/service" at bounding box center [551, 206] width 237 height 20
click at [433, 211] on input "Yes, due to better experience/service" at bounding box center [417, 206] width 32 height 32
radio input "true"
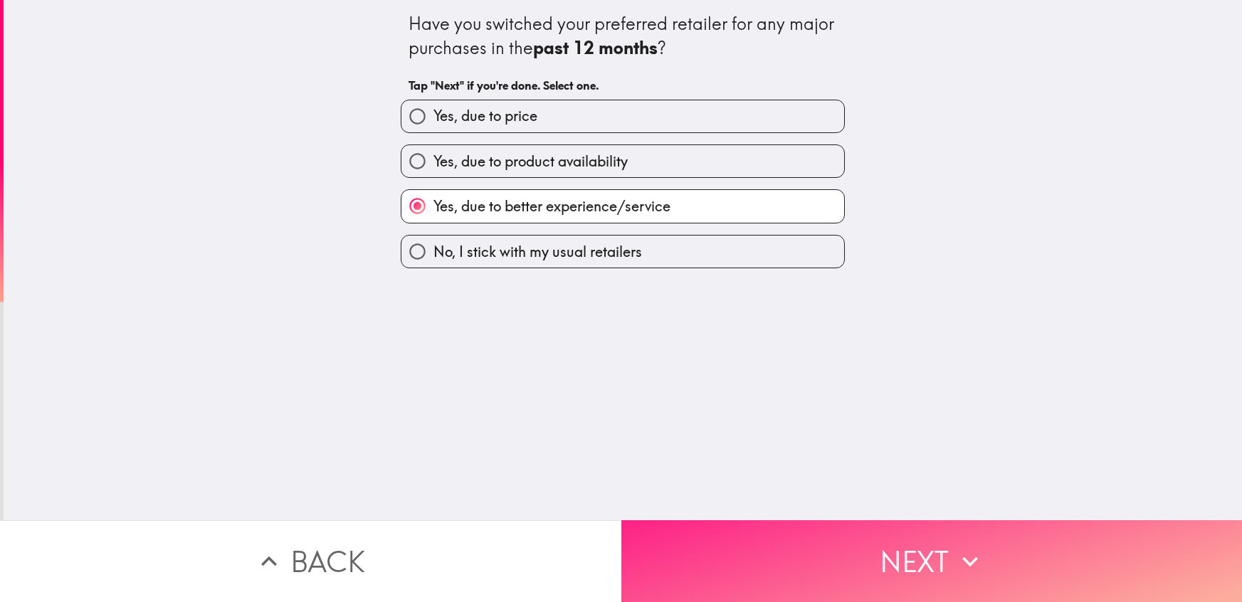
click at [891, 551] on button "Next" at bounding box center [931, 561] width 621 height 82
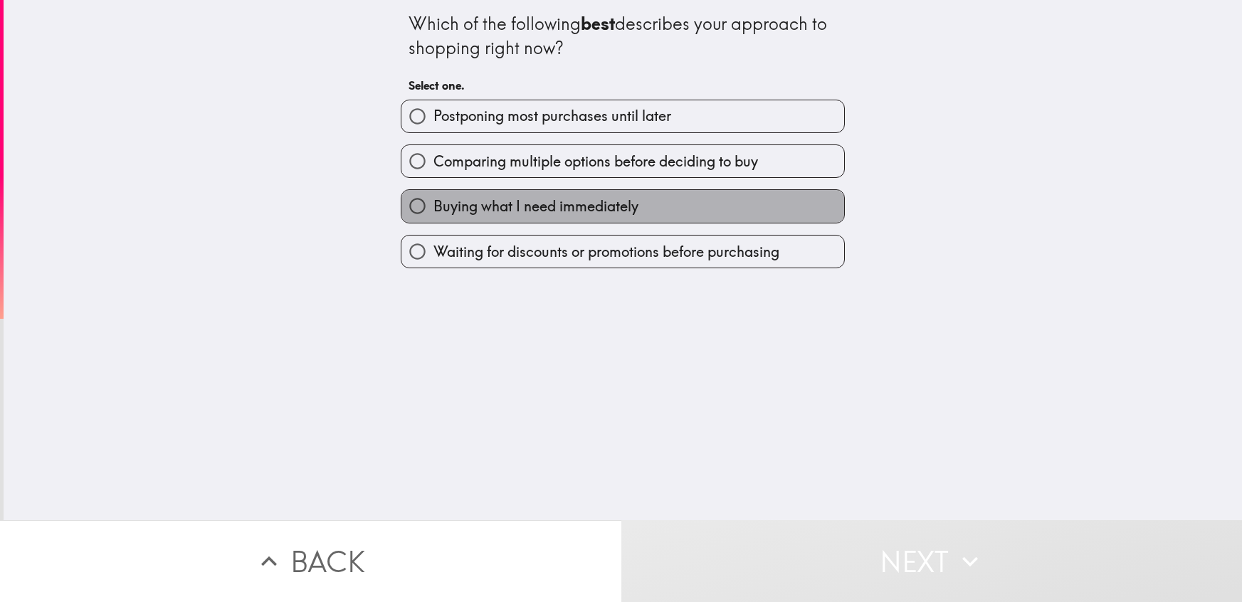
click at [524, 197] on span "Buying what I need immediately" at bounding box center [535, 206] width 205 height 20
click at [433, 197] on input "Buying what I need immediately" at bounding box center [417, 206] width 32 height 32
radio input "true"
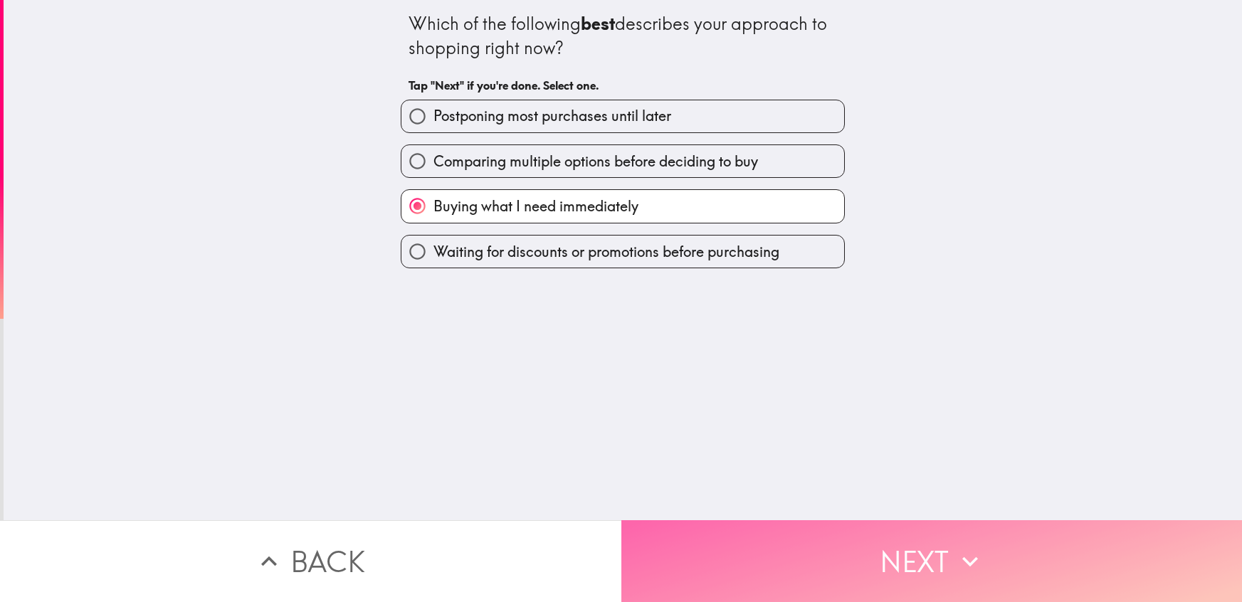
click at [910, 549] on button "Next" at bounding box center [931, 561] width 621 height 82
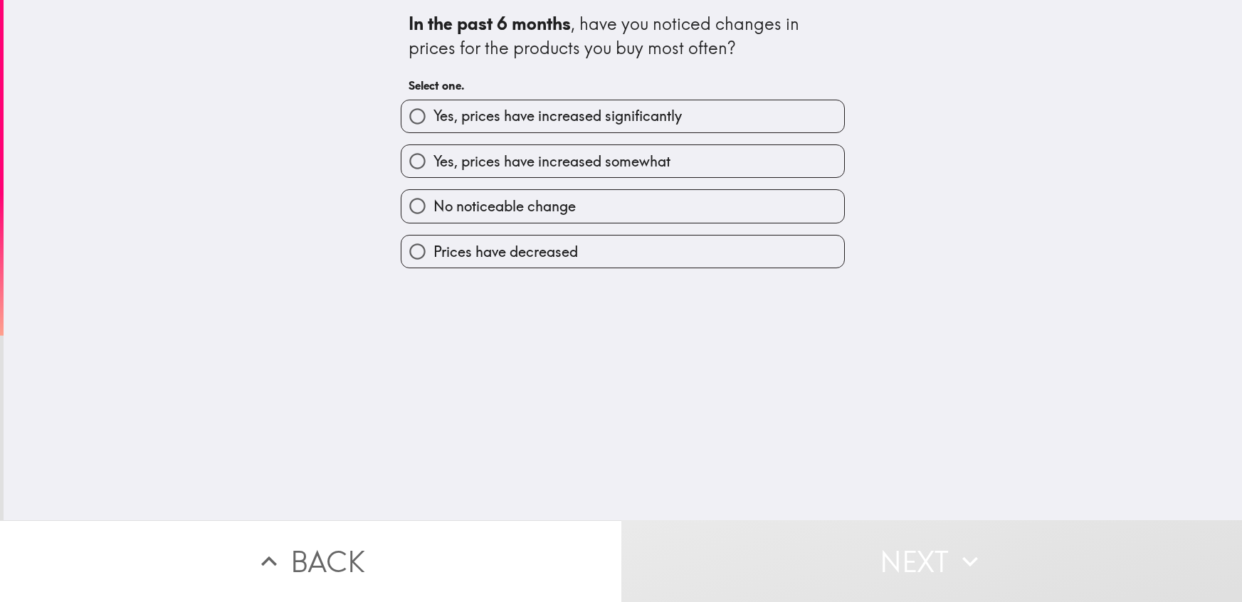
click at [583, 238] on label "Prices have decreased" at bounding box center [622, 251] width 443 height 32
click at [433, 238] on input "Prices have decreased" at bounding box center [417, 251] width 32 height 32
radio input "true"
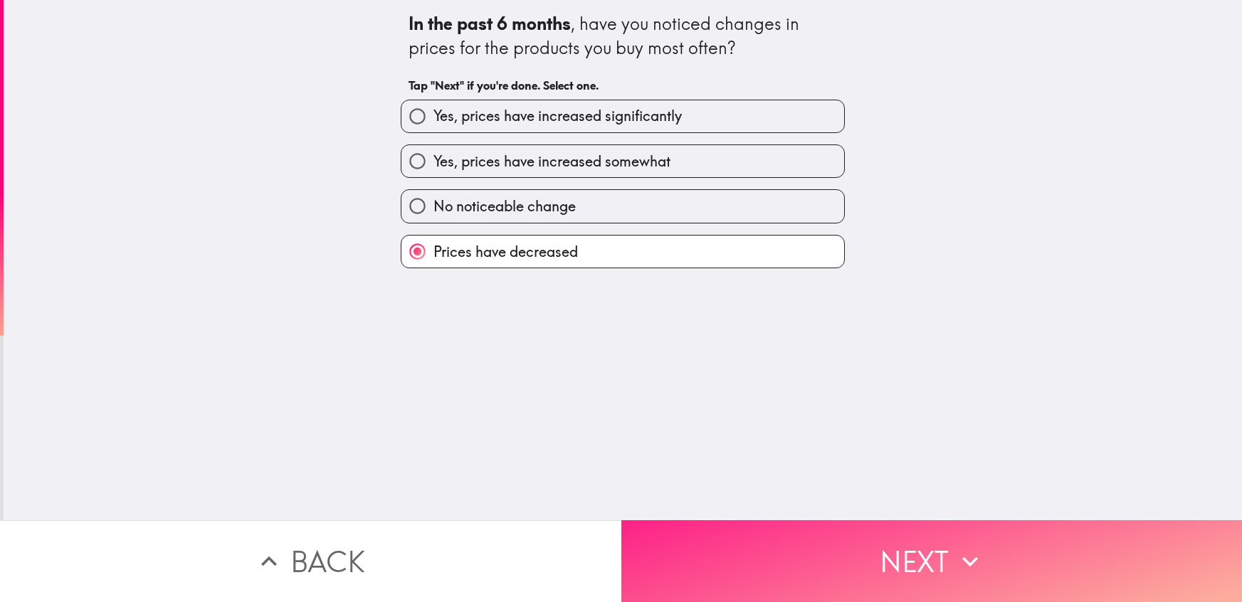
click at [916, 560] on button "Next" at bounding box center [931, 561] width 621 height 82
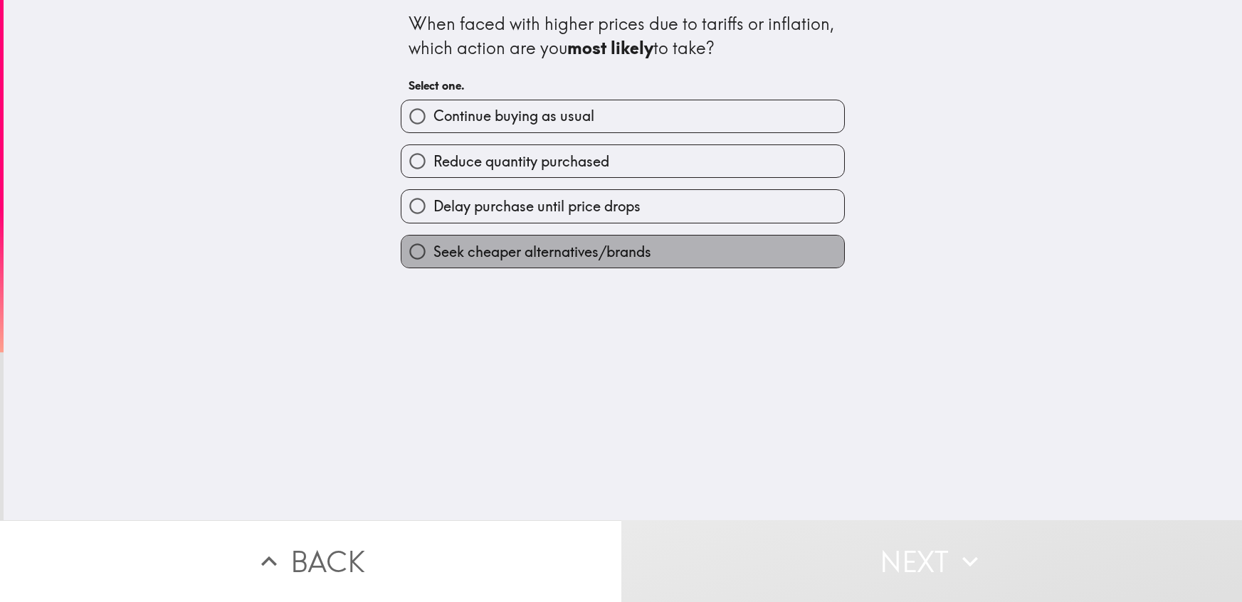
click at [568, 240] on label "Seek cheaper alternatives/brands" at bounding box center [622, 251] width 443 height 32
click at [433, 240] on input "Seek cheaper alternatives/brands" at bounding box center [417, 251] width 32 height 32
radio input "true"
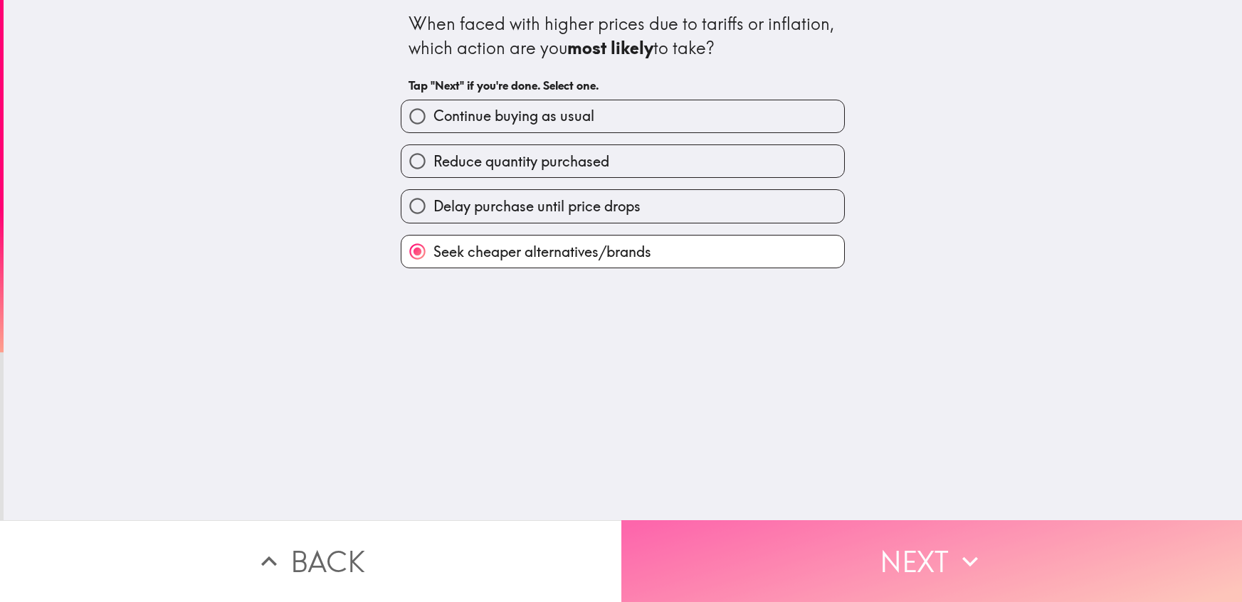
click at [908, 556] on button "Next" at bounding box center [931, 561] width 621 height 82
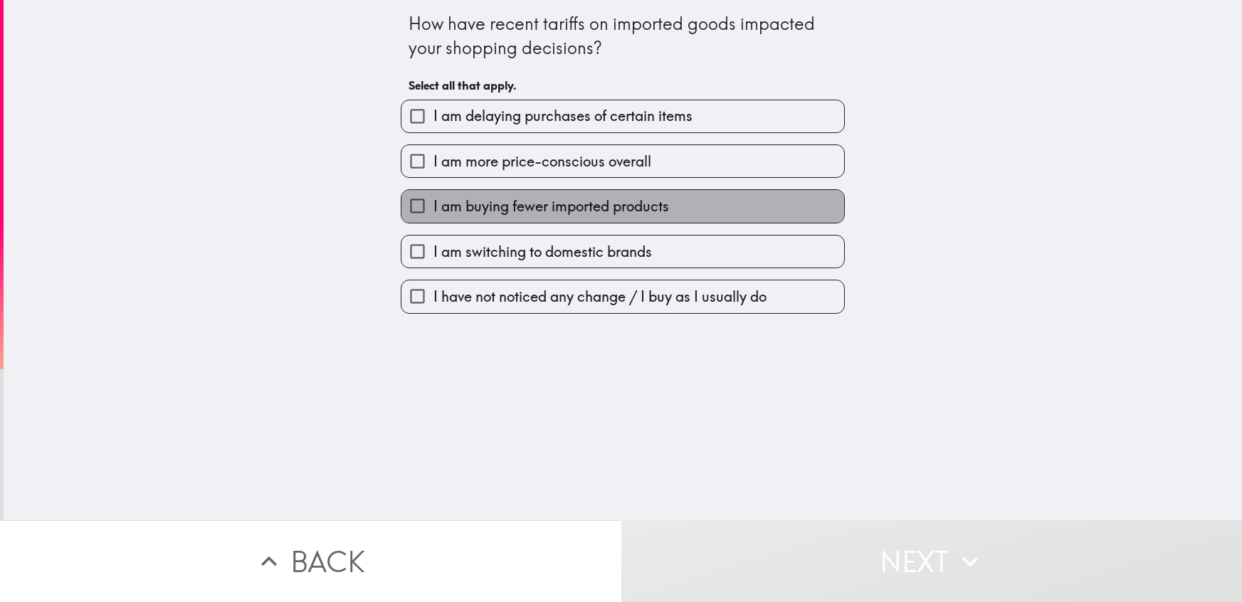
click at [548, 199] on span "I am buying fewer imported products" at bounding box center [550, 206] width 235 height 20
click at [433, 199] on input "I am buying fewer imported products" at bounding box center [417, 206] width 32 height 32
checkbox input "true"
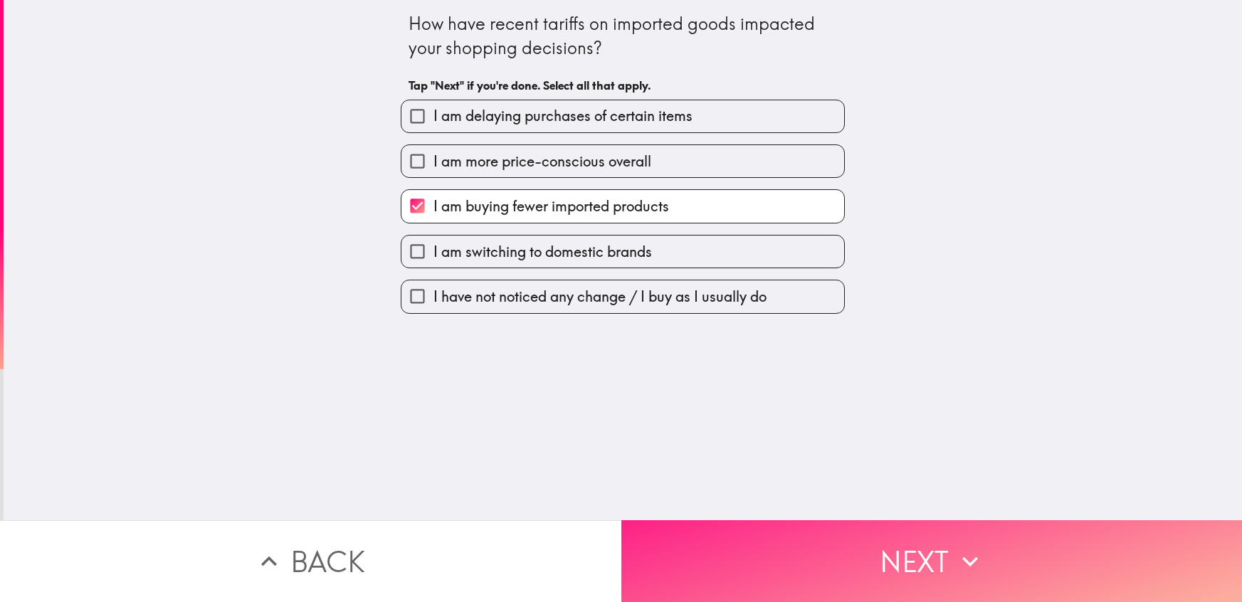
click at [922, 571] on button "Next" at bounding box center [931, 561] width 621 height 82
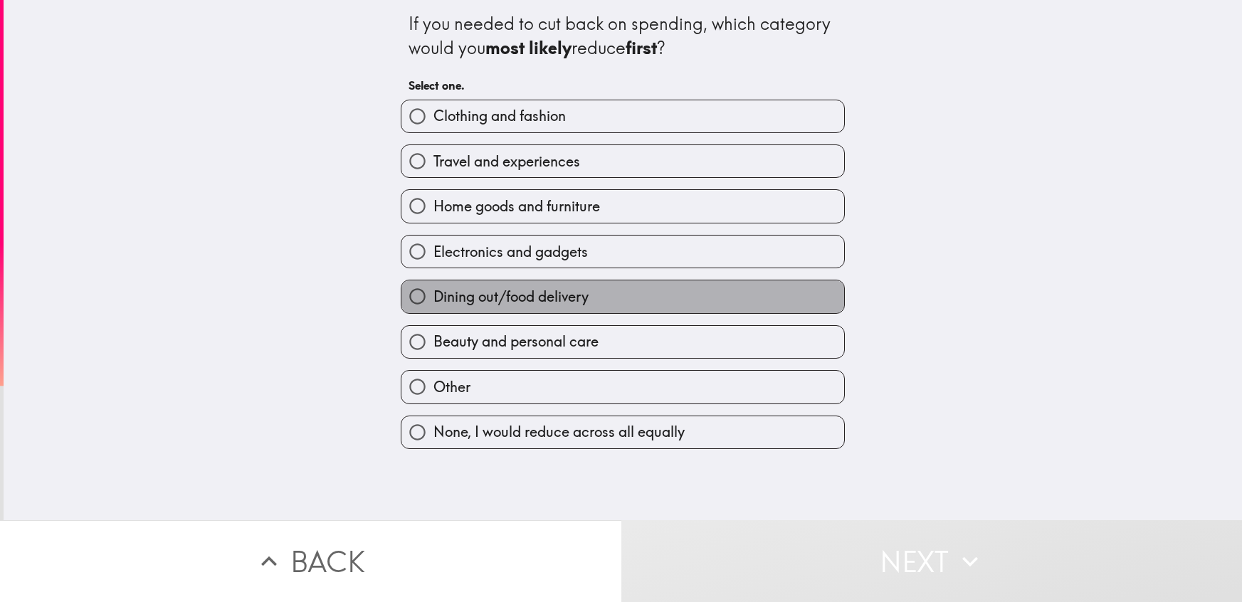
click at [572, 287] on span "Dining out/food delivery" at bounding box center [510, 297] width 155 height 20
click at [433, 287] on input "Dining out/food delivery" at bounding box center [417, 296] width 32 height 32
radio input "true"
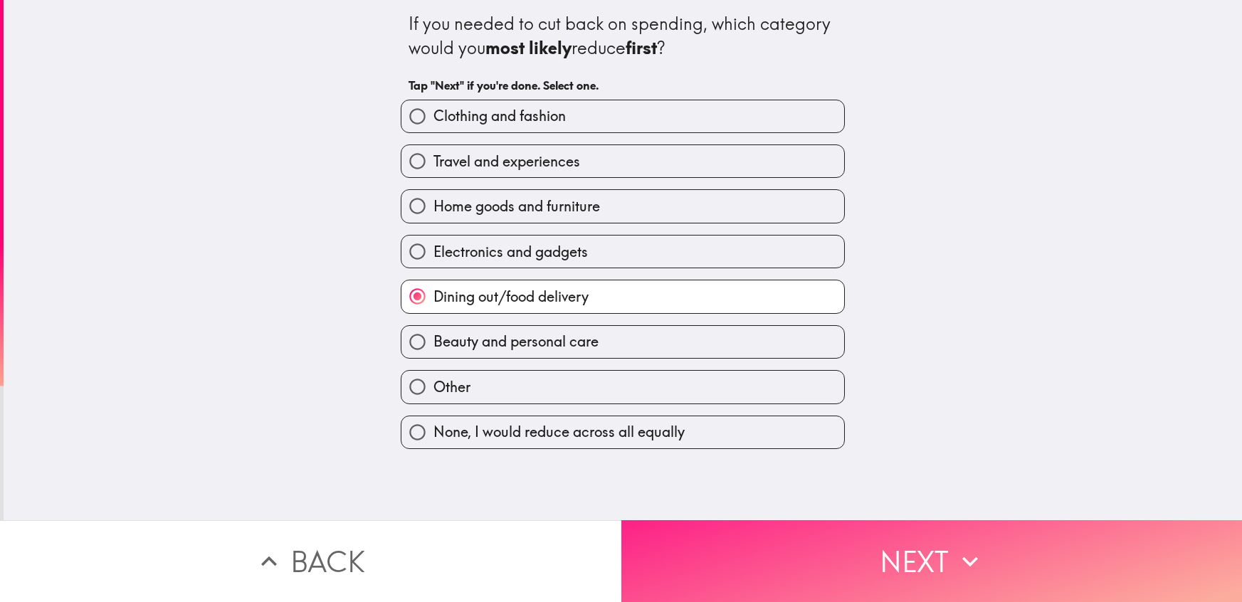
click at [910, 570] on button "Next" at bounding box center [931, 561] width 621 height 82
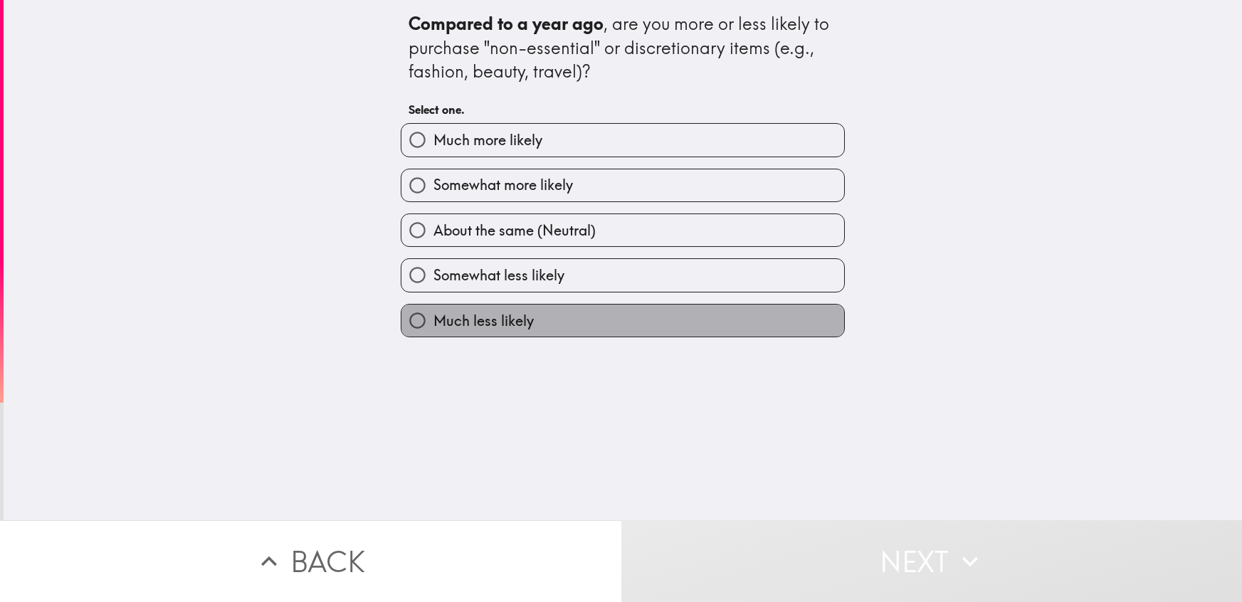
click at [595, 321] on label "Much less likely" at bounding box center [622, 321] width 443 height 32
click at [433, 321] on input "Much less likely" at bounding box center [417, 321] width 32 height 32
radio input "true"
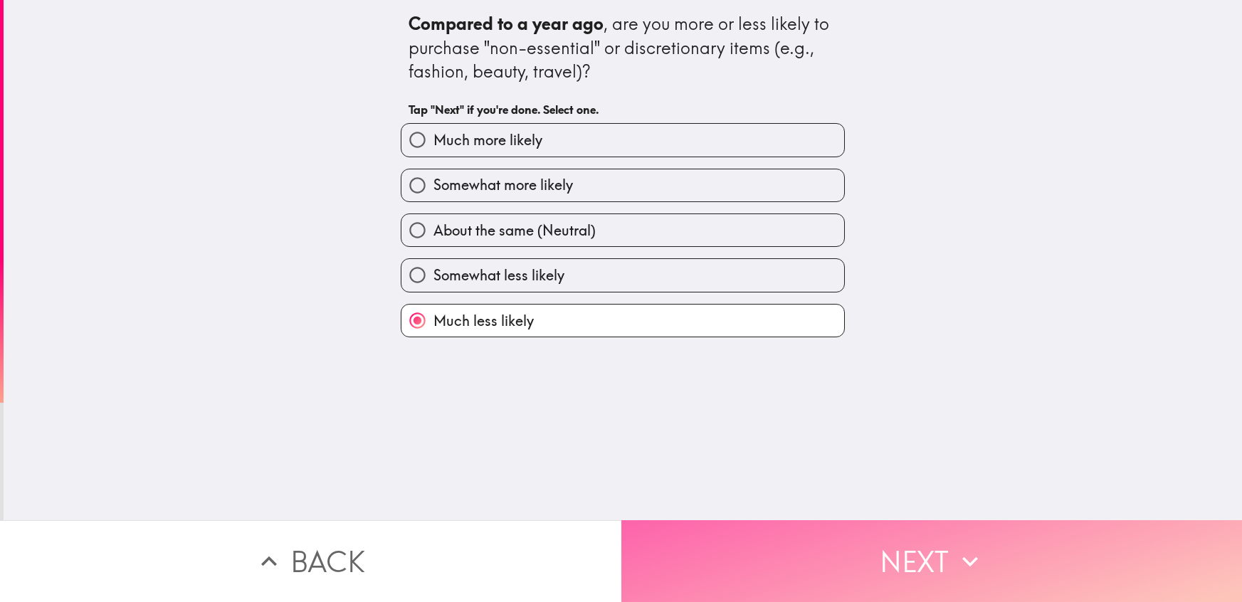
click at [909, 563] on button "Next" at bounding box center [931, 561] width 621 height 82
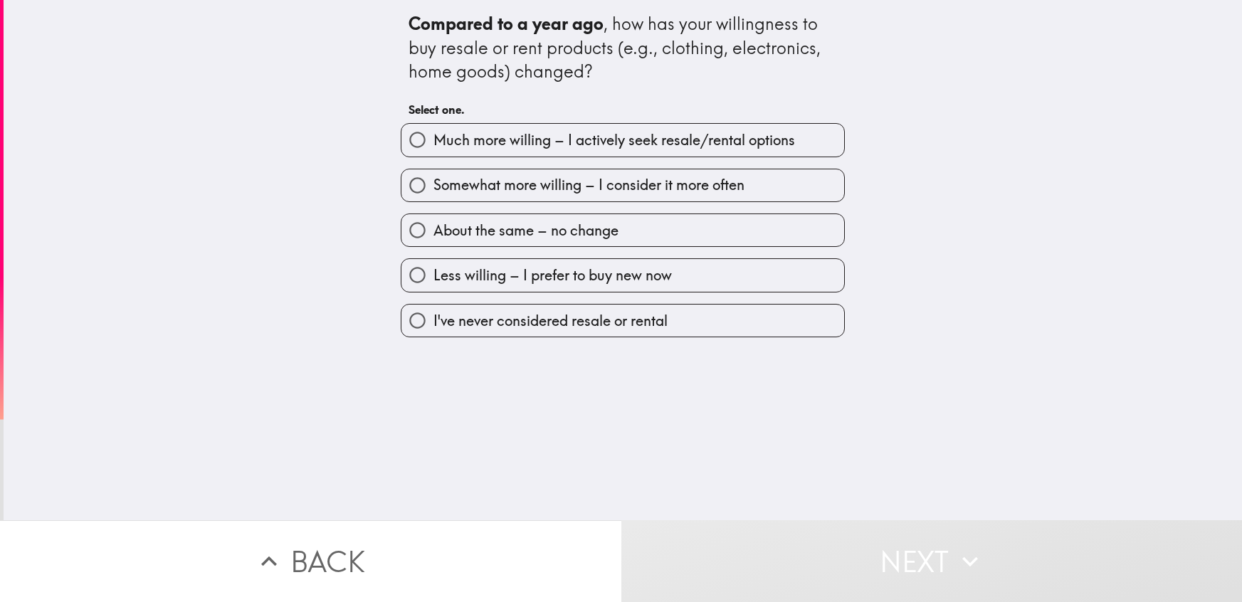
click at [551, 302] on div "I've never considered resale or rental" at bounding box center [616, 314] width 455 height 45
click at [563, 313] on span "I've never considered resale or rental" at bounding box center [550, 321] width 234 height 20
click at [433, 313] on input "I've never considered resale or rental" at bounding box center [417, 321] width 32 height 32
radio input "true"
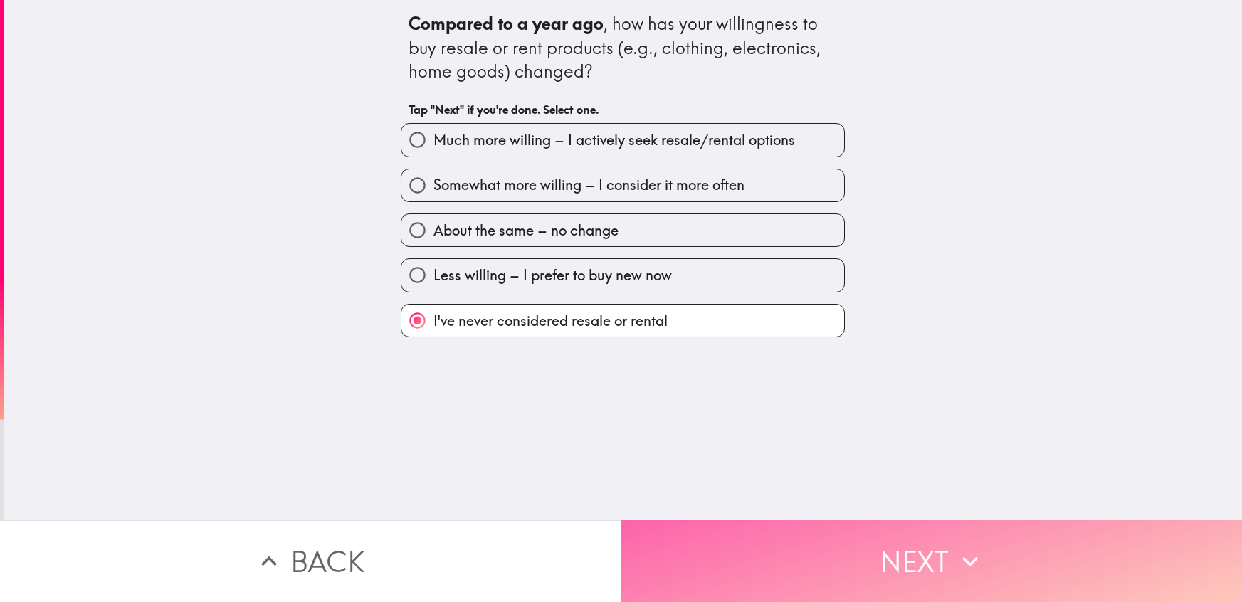
click at [920, 553] on button "Next" at bounding box center [931, 561] width 621 height 82
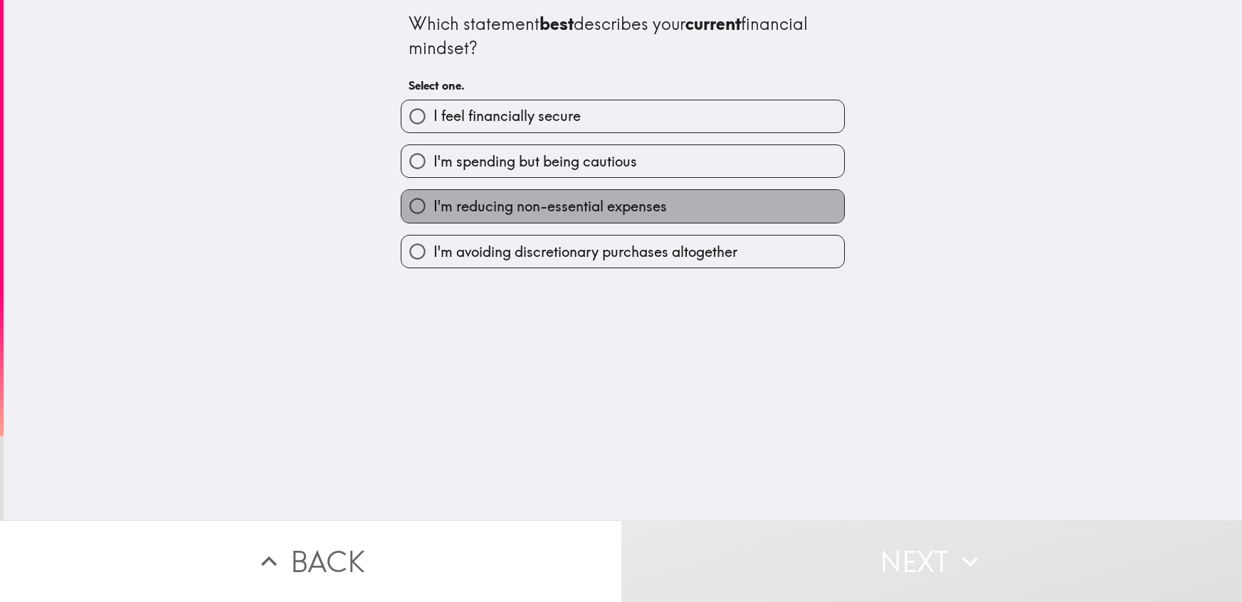
click at [515, 205] on span "I'm reducing non-essential expenses" at bounding box center [549, 206] width 233 height 20
click at [433, 205] on input "I'm reducing non-essential expenses" at bounding box center [417, 206] width 32 height 32
radio input "true"
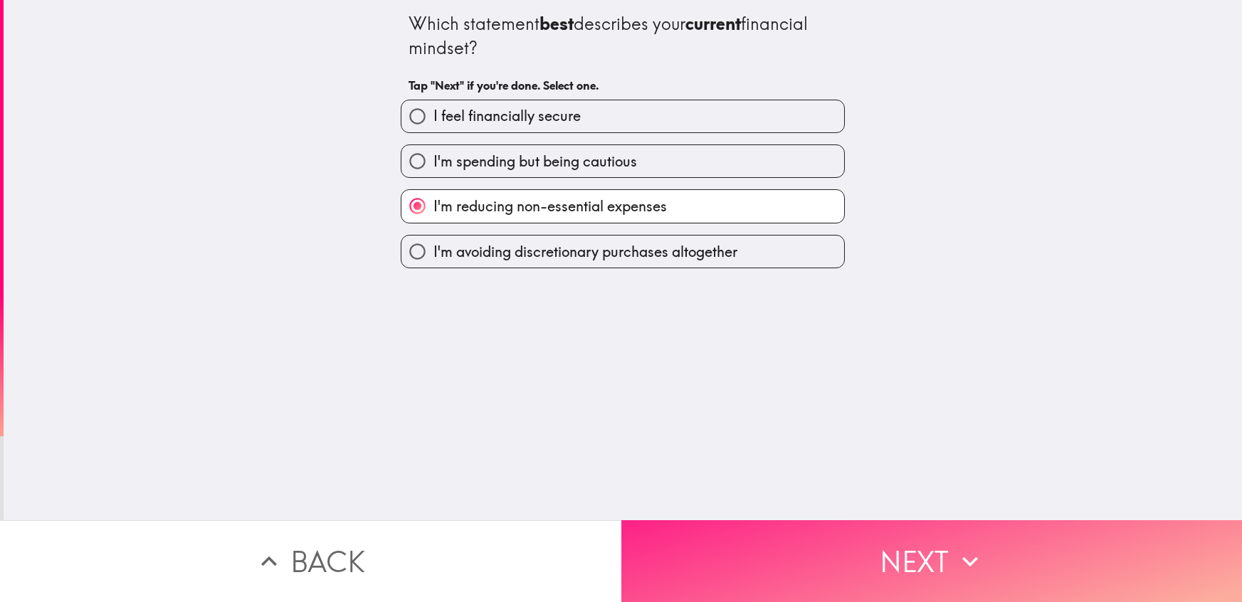
click at [907, 564] on button "Next" at bounding box center [931, 561] width 621 height 82
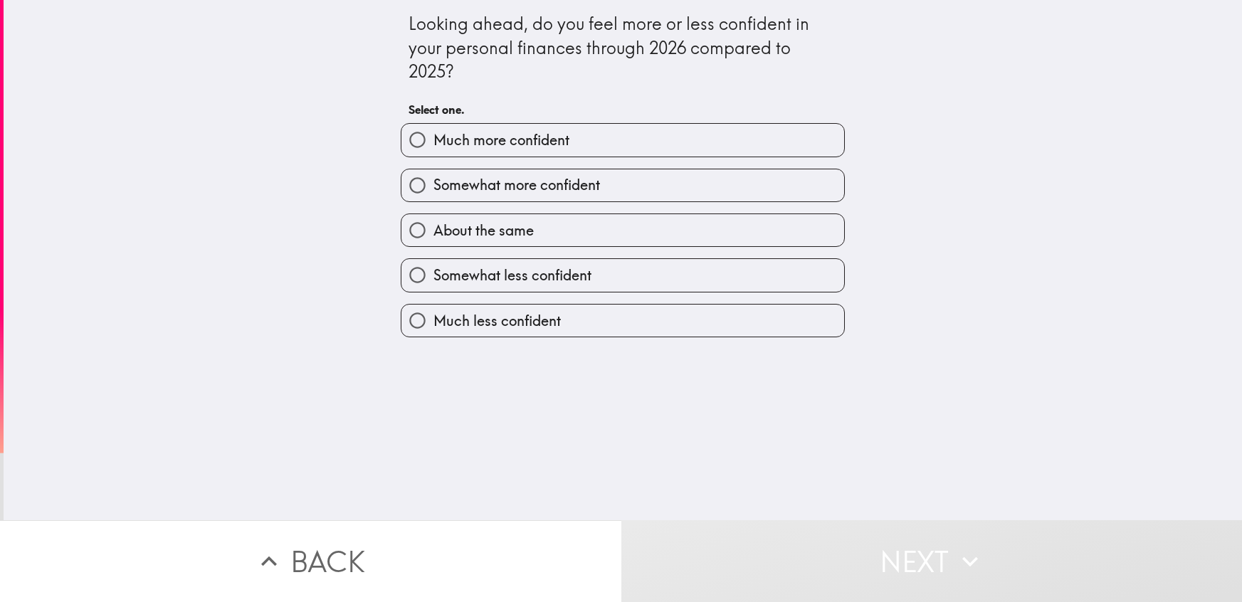
click at [540, 237] on label "About the same" at bounding box center [622, 230] width 443 height 32
click at [433, 237] on input "About the same" at bounding box center [417, 230] width 32 height 32
radio input "true"
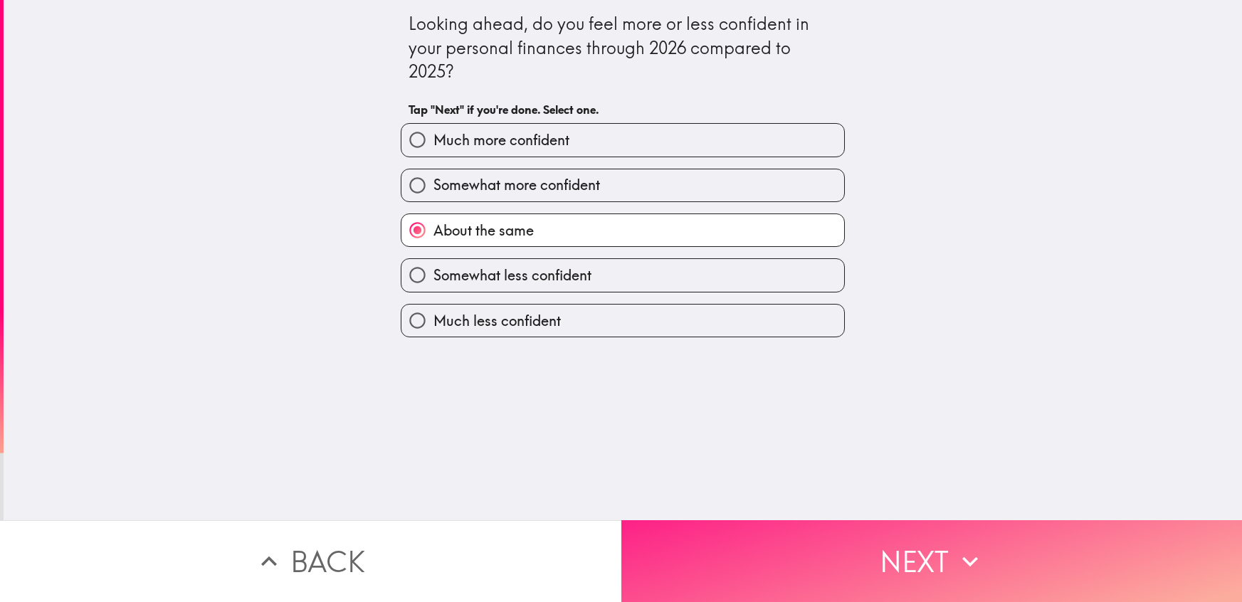
click at [904, 573] on button "Next" at bounding box center [931, 561] width 621 height 82
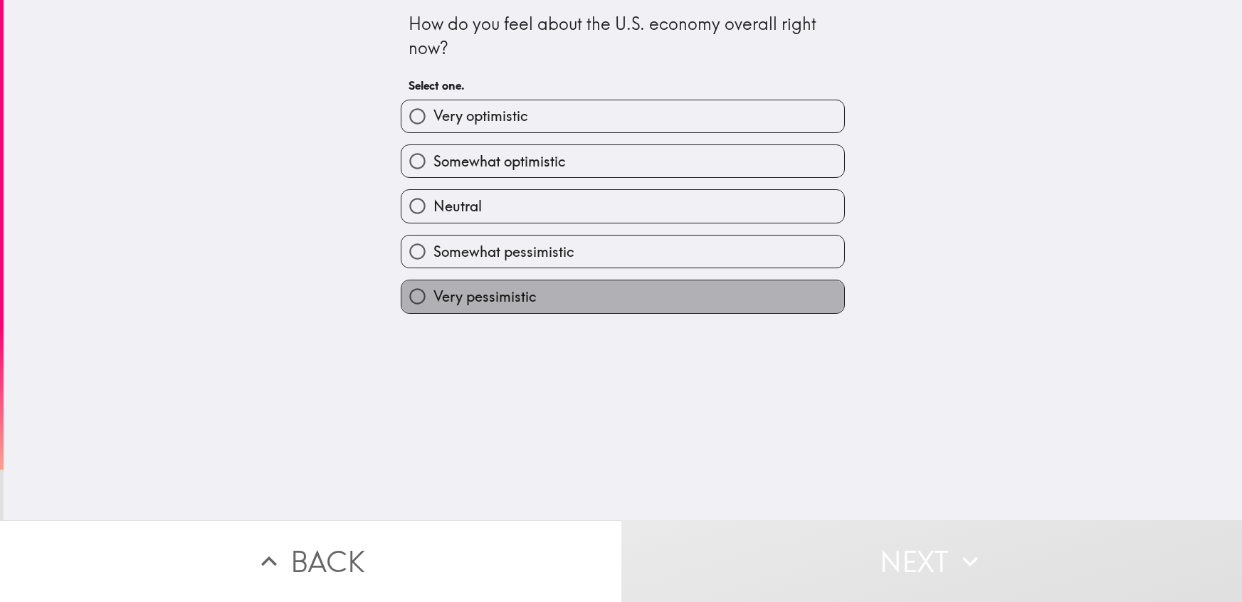
click at [623, 303] on label "Very pessimistic" at bounding box center [622, 296] width 443 height 32
click at [433, 303] on input "Very pessimistic" at bounding box center [417, 296] width 32 height 32
radio input "true"
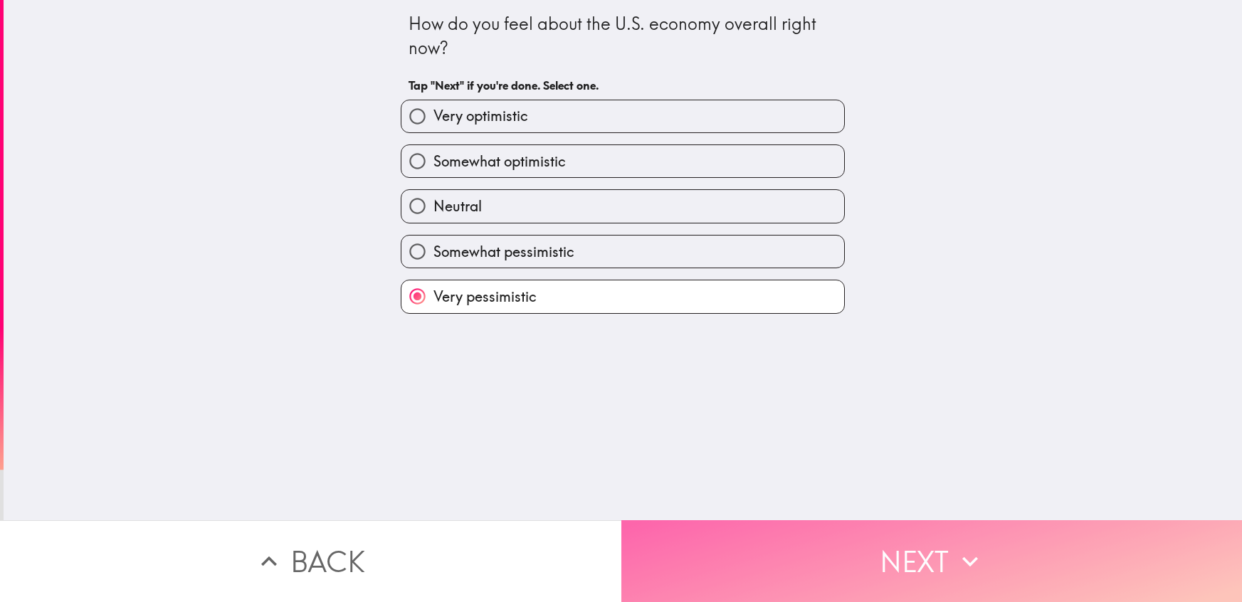
click at [913, 562] on button "Next" at bounding box center [931, 561] width 621 height 82
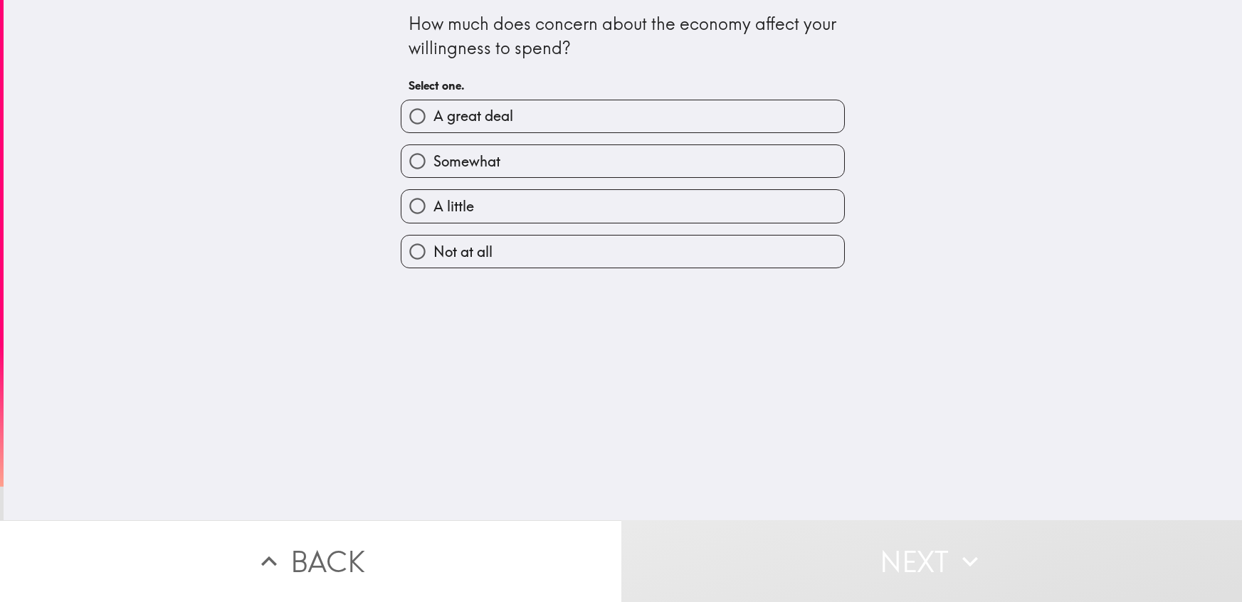
click at [482, 208] on label "A little" at bounding box center [622, 206] width 443 height 32
click at [433, 208] on input "A little" at bounding box center [417, 206] width 32 height 32
radio input "true"
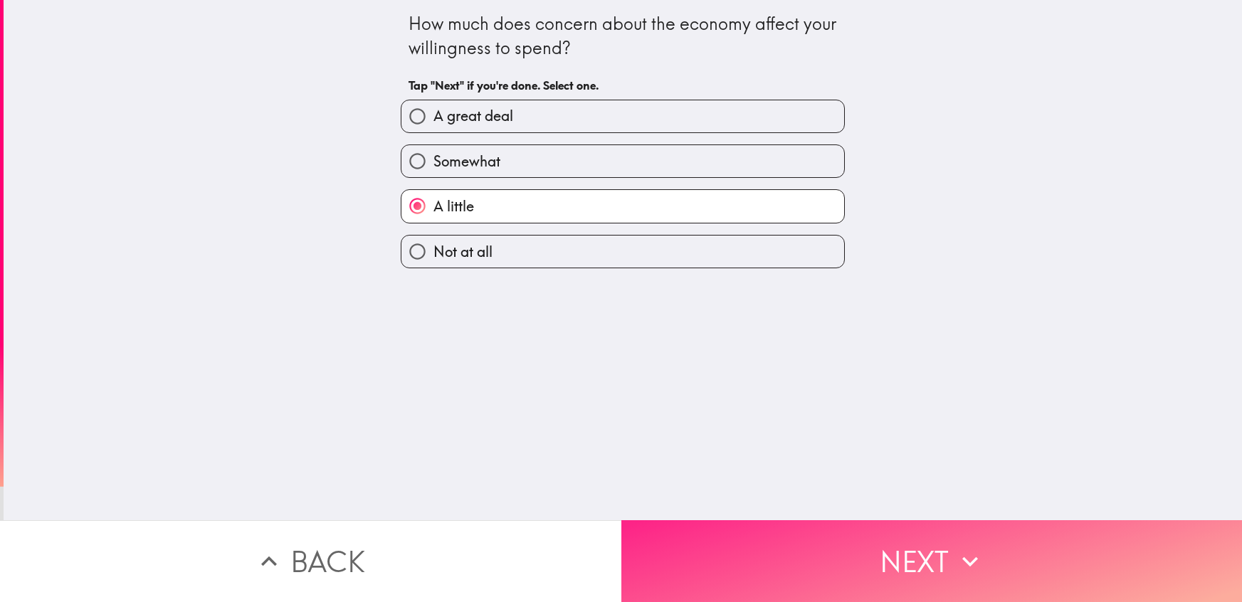
click at [905, 563] on button "Next" at bounding box center [931, 561] width 621 height 82
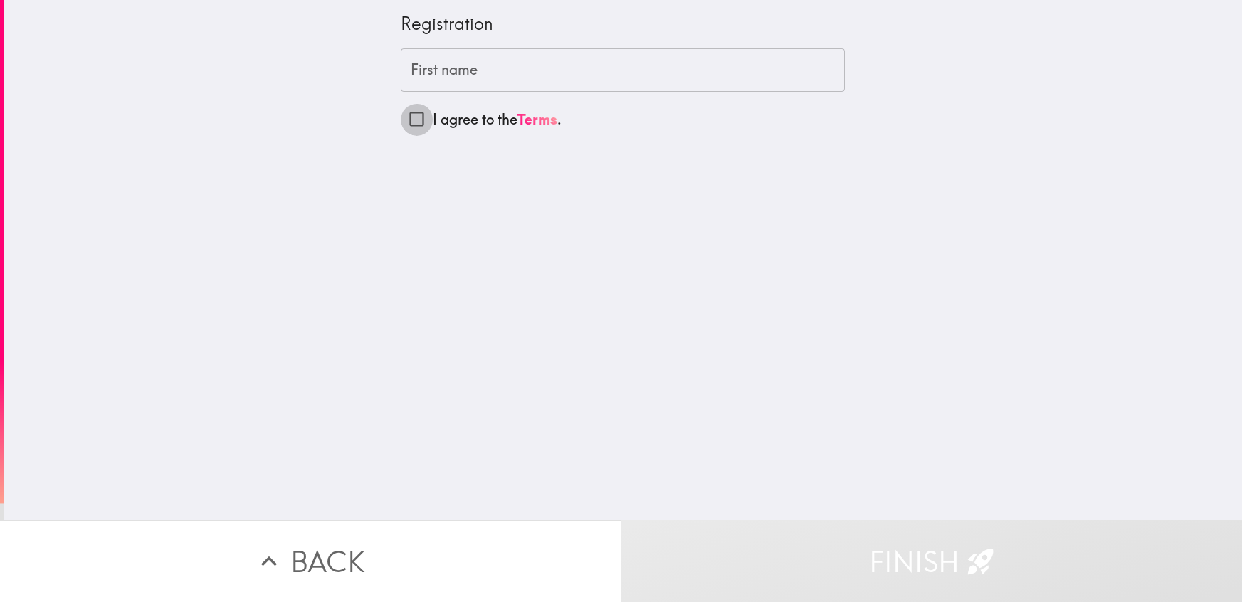
click at [416, 122] on input "I agree to the Terms ." at bounding box center [417, 119] width 32 height 32
checkbox input "true"
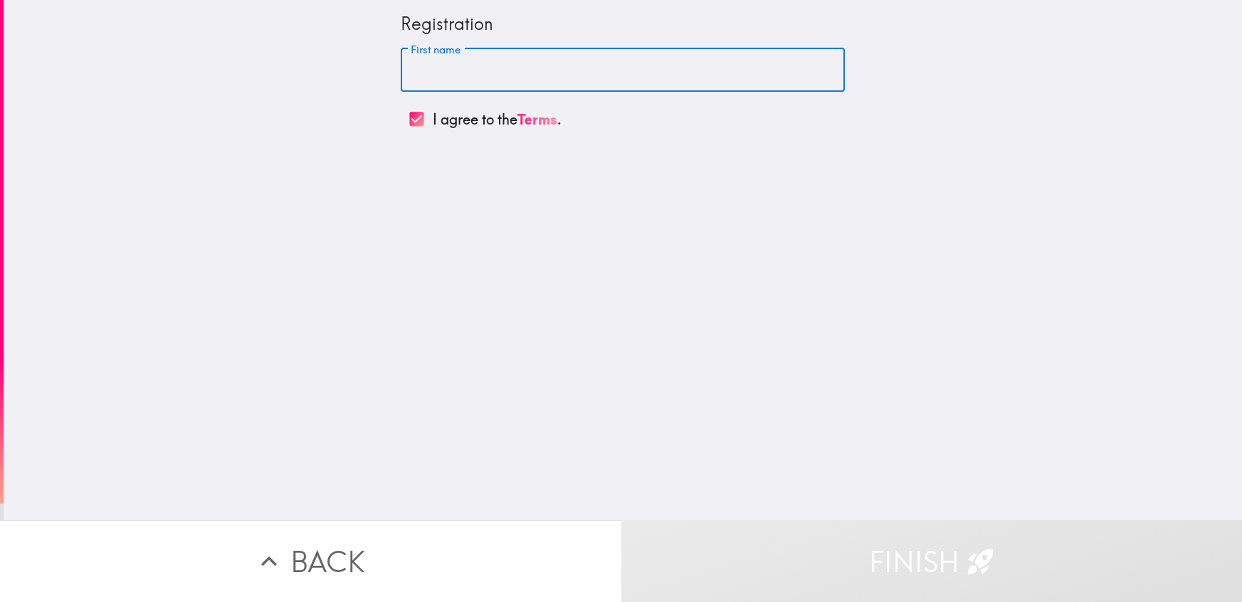
click at [428, 70] on input "First name" at bounding box center [623, 70] width 444 height 44
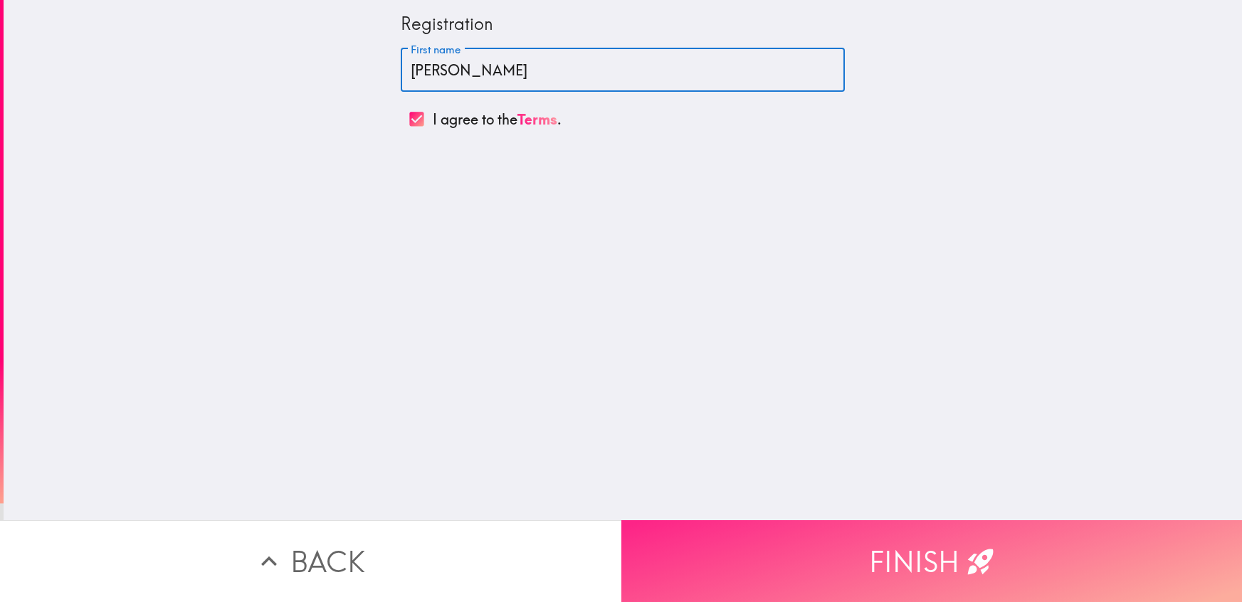
type input "[PERSON_NAME]"
click at [923, 568] on button "Finish" at bounding box center [931, 561] width 621 height 82
